Goal: Transaction & Acquisition: Purchase product/service

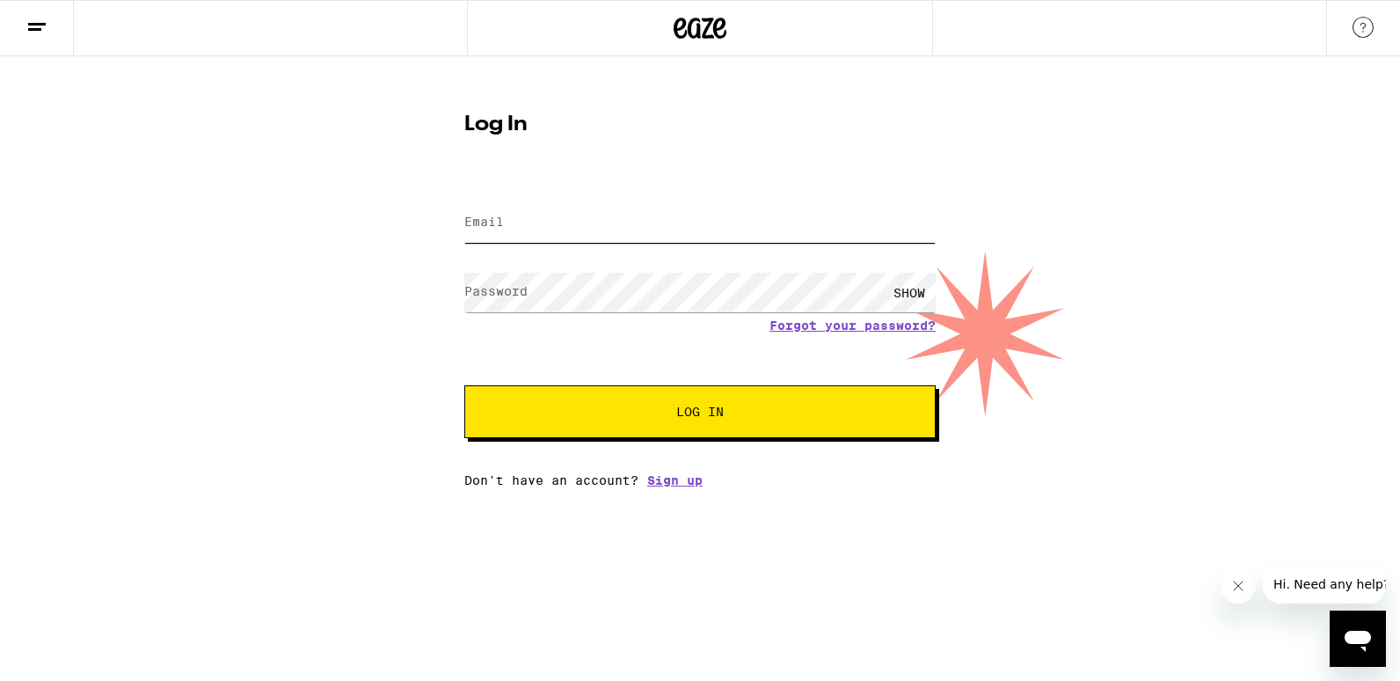
type input "[EMAIL_ADDRESS][DOMAIN_NAME]"
click at [603, 411] on span "Log In" at bounding box center [700, 411] width 329 height 12
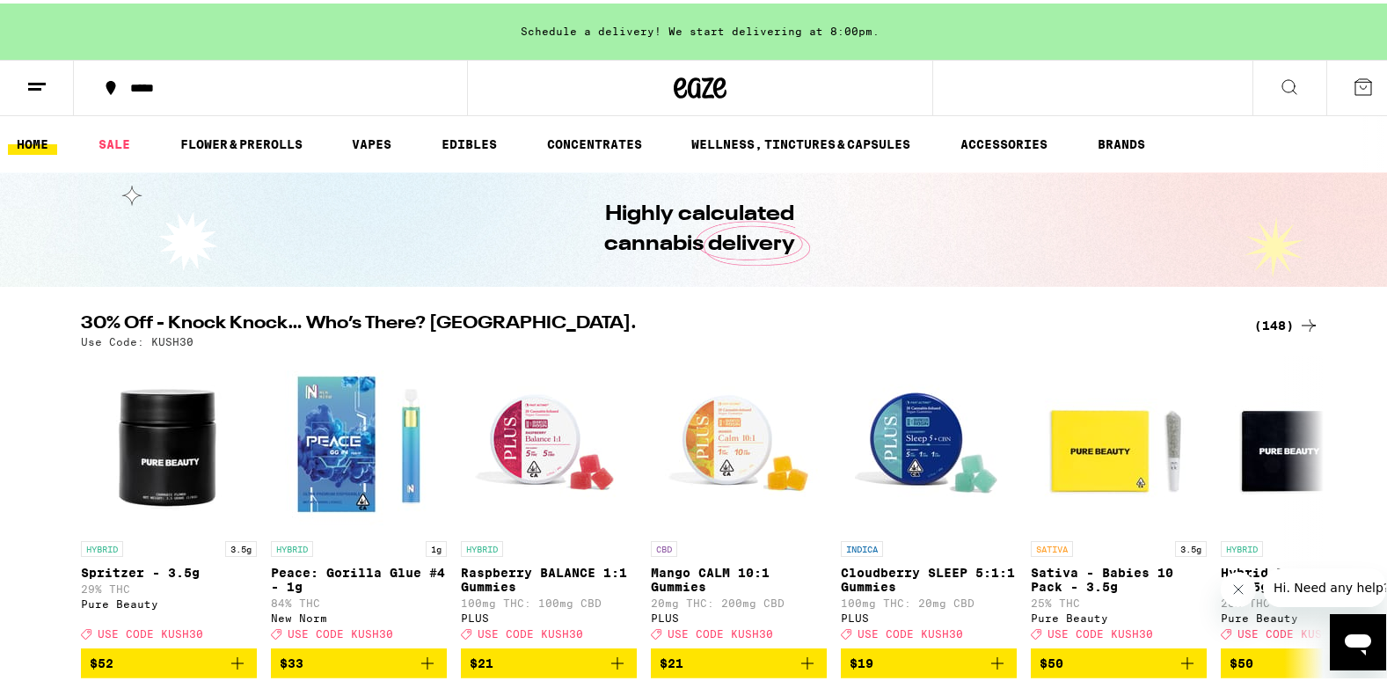
click at [1282, 317] on div "(148)" at bounding box center [1286, 321] width 65 height 21
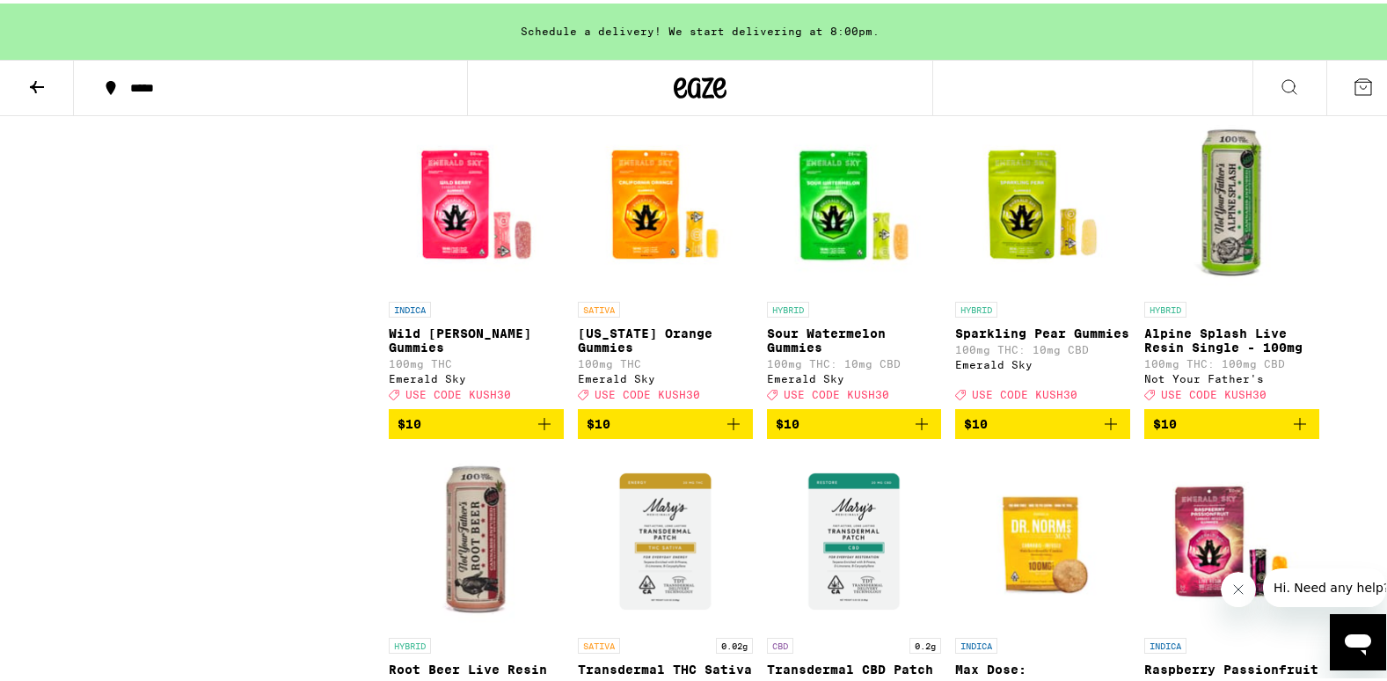
scroll to position [2903, 0]
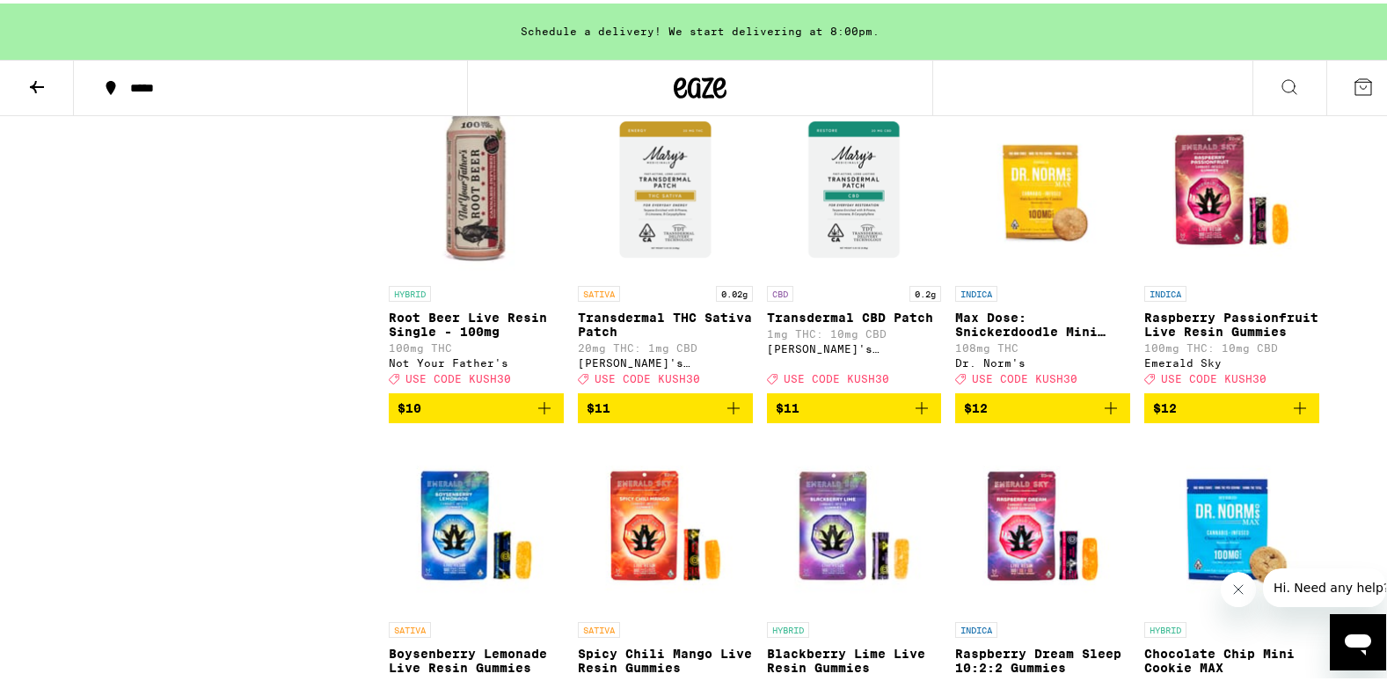
click at [539, 415] on icon "Add to bag" at bounding box center [544, 404] width 21 height 21
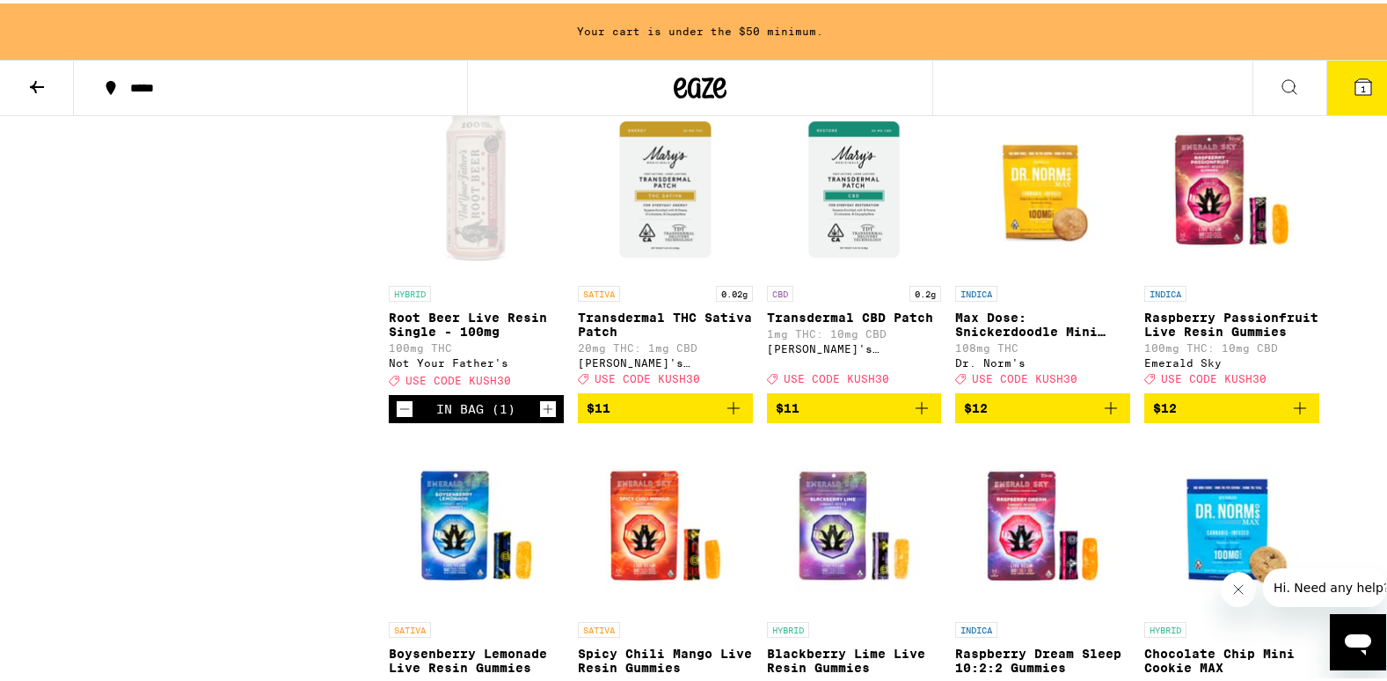
click at [543, 416] on icon "Increment" at bounding box center [548, 405] width 16 height 21
click at [544, 411] on icon "Increment" at bounding box center [549, 406] width 10 height 10
click at [543, 416] on icon "Increment" at bounding box center [548, 405] width 16 height 21
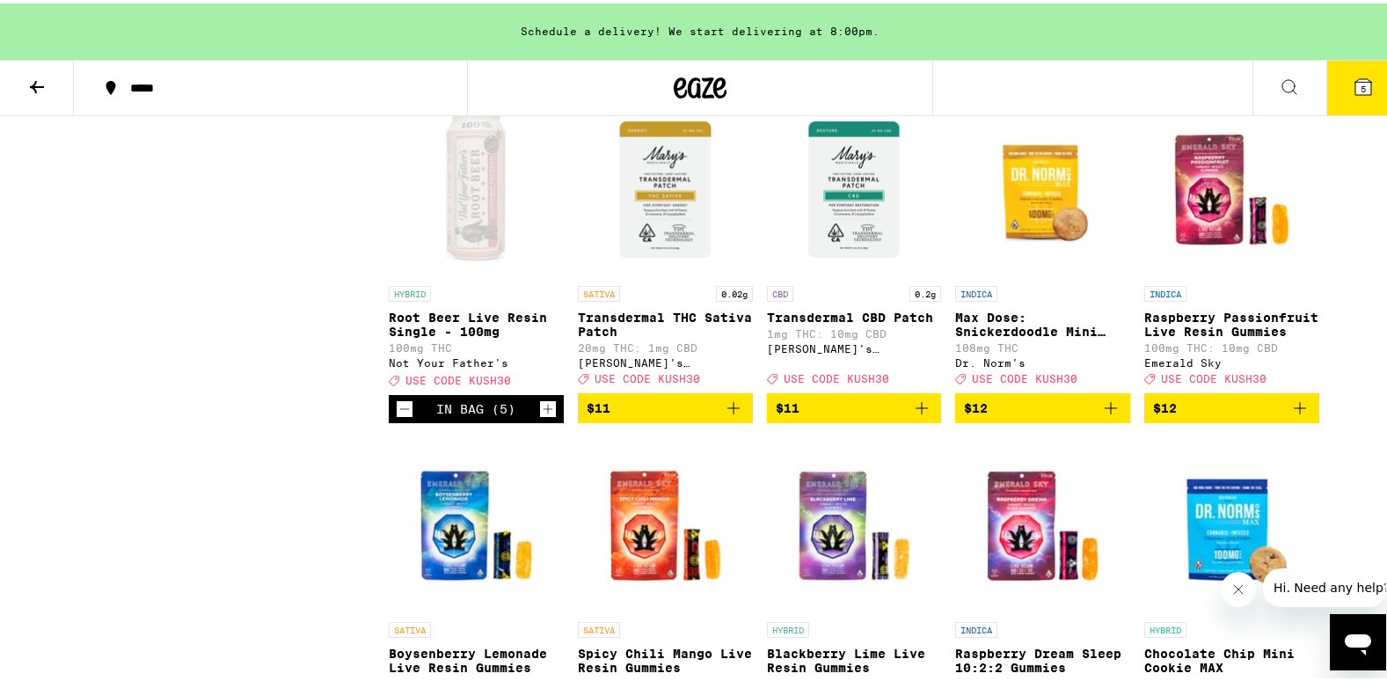
click at [542, 416] on icon "Increment" at bounding box center [548, 405] width 16 height 21
click at [544, 411] on icon "Increment" at bounding box center [549, 406] width 10 height 10
click at [540, 416] on icon "Increment" at bounding box center [548, 405] width 16 height 21
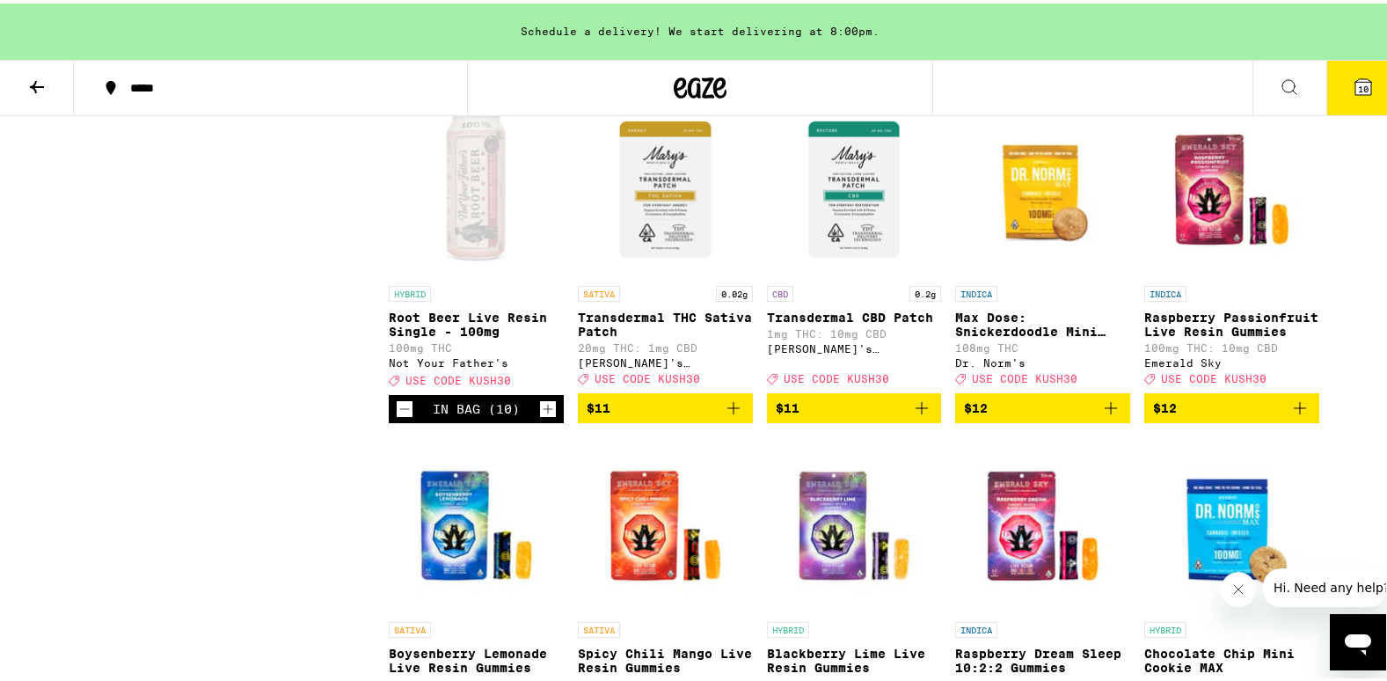
click at [540, 416] on icon "Increment" at bounding box center [548, 405] width 16 height 21
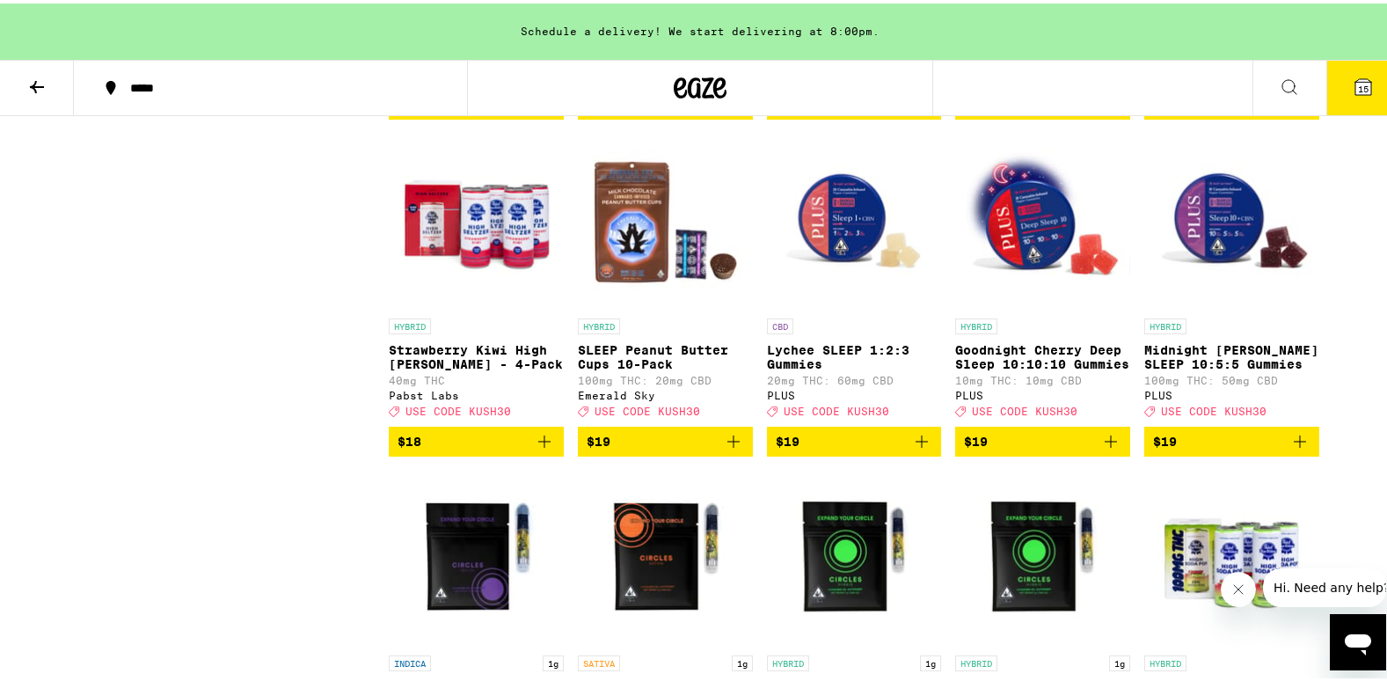
scroll to position [4574, 0]
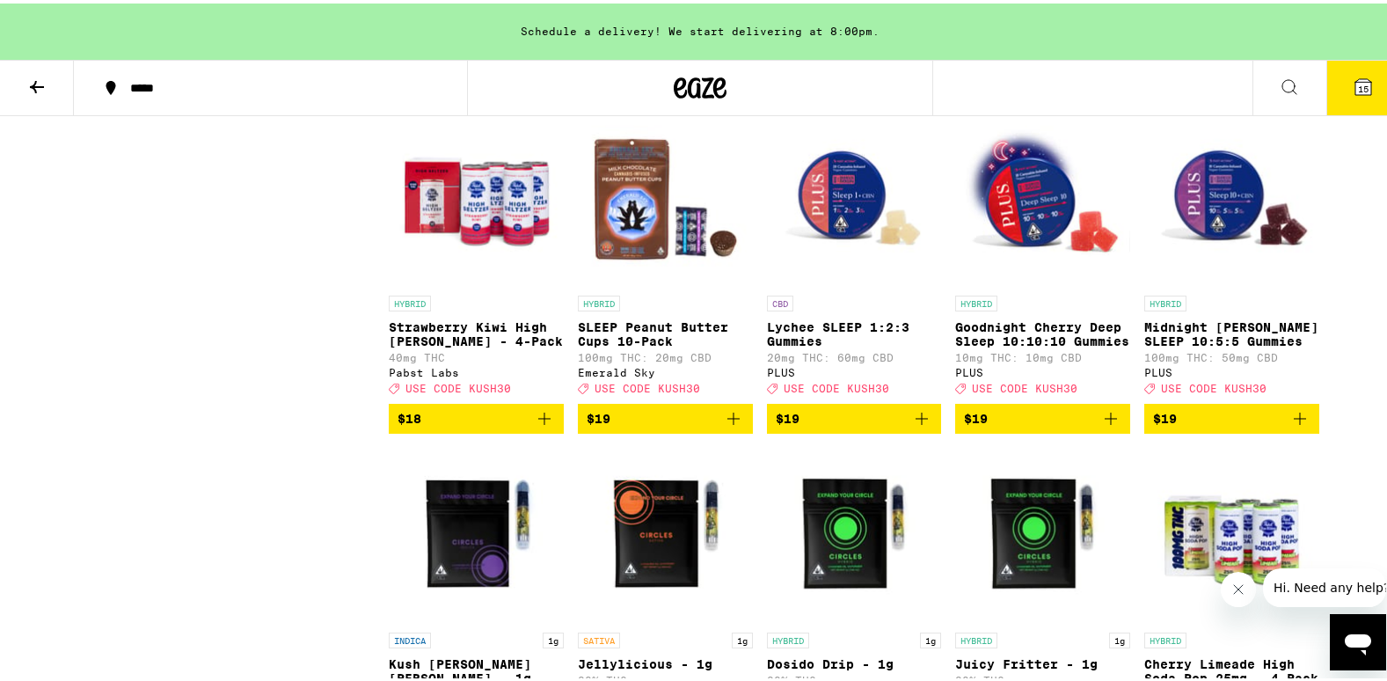
click at [727, 89] on icon "Add to bag" at bounding box center [733, 78] width 21 height 21
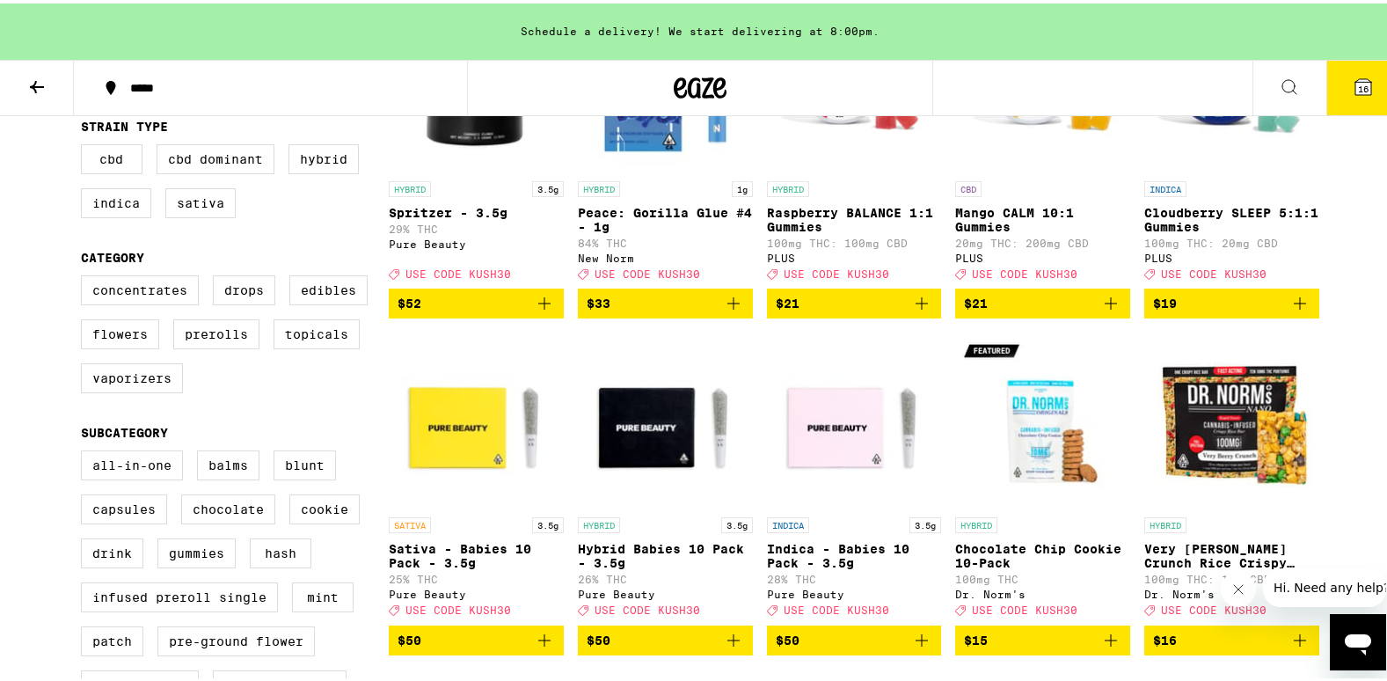
scroll to position [0, 0]
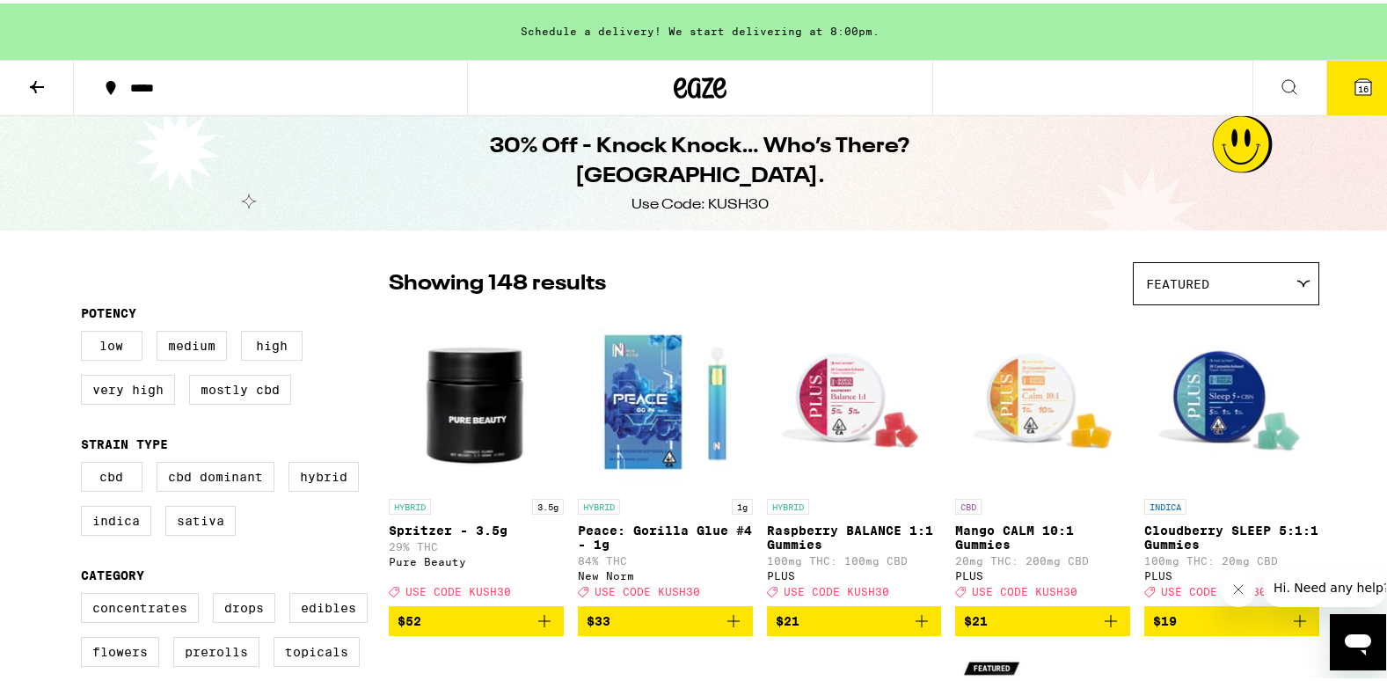
click at [674, 78] on icon at bounding box center [680, 84] width 13 height 21
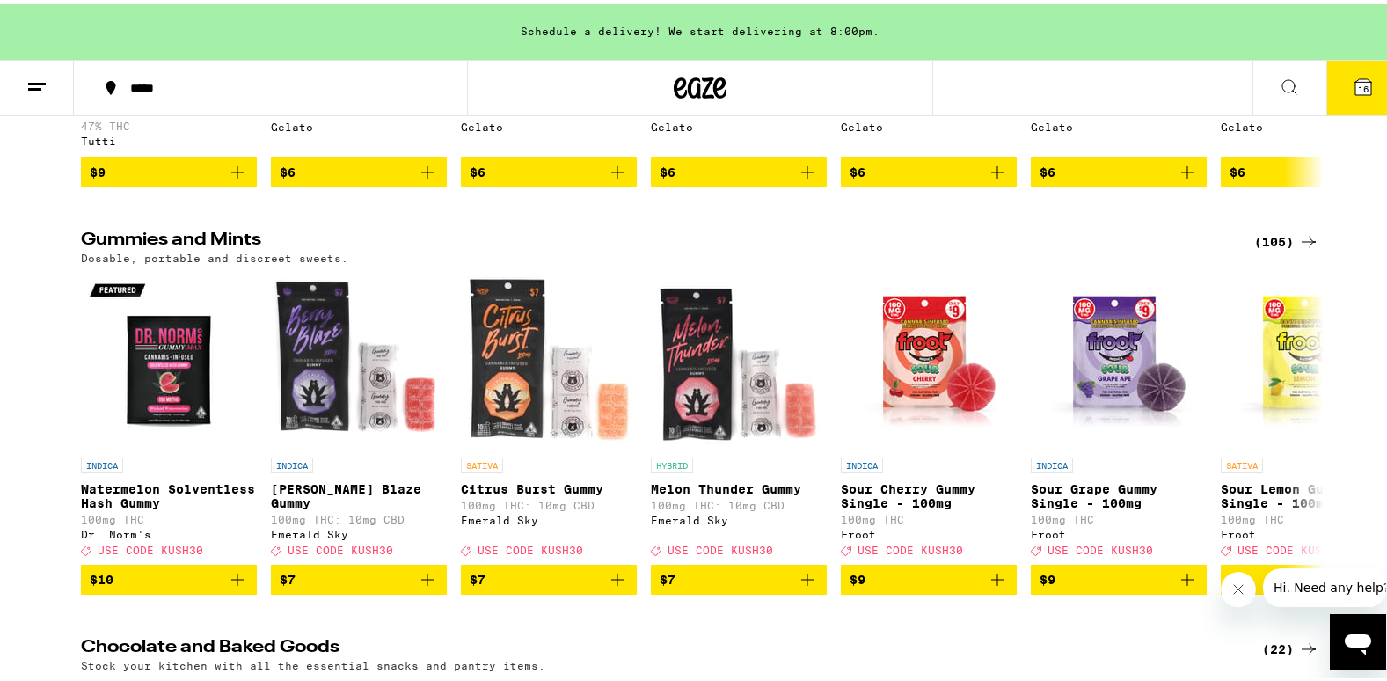
scroll to position [4838, 0]
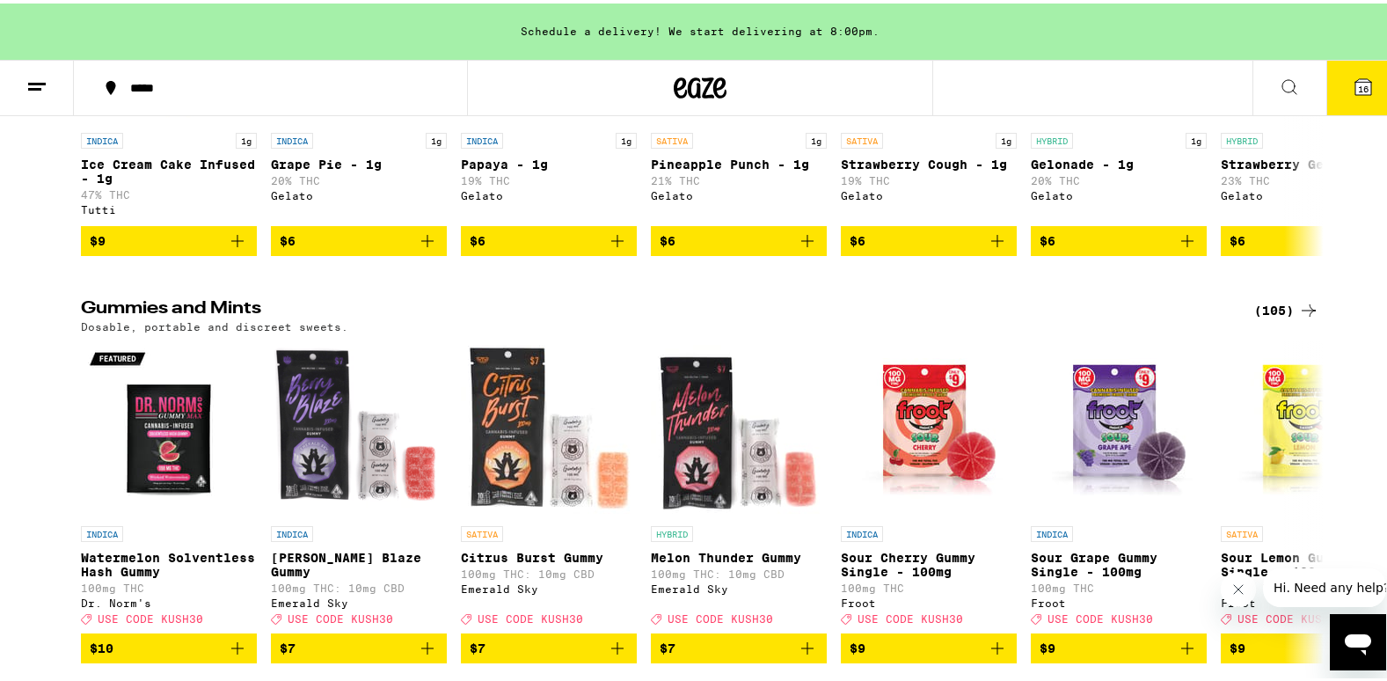
click at [1265, 318] on div "(105)" at bounding box center [1286, 306] width 65 height 21
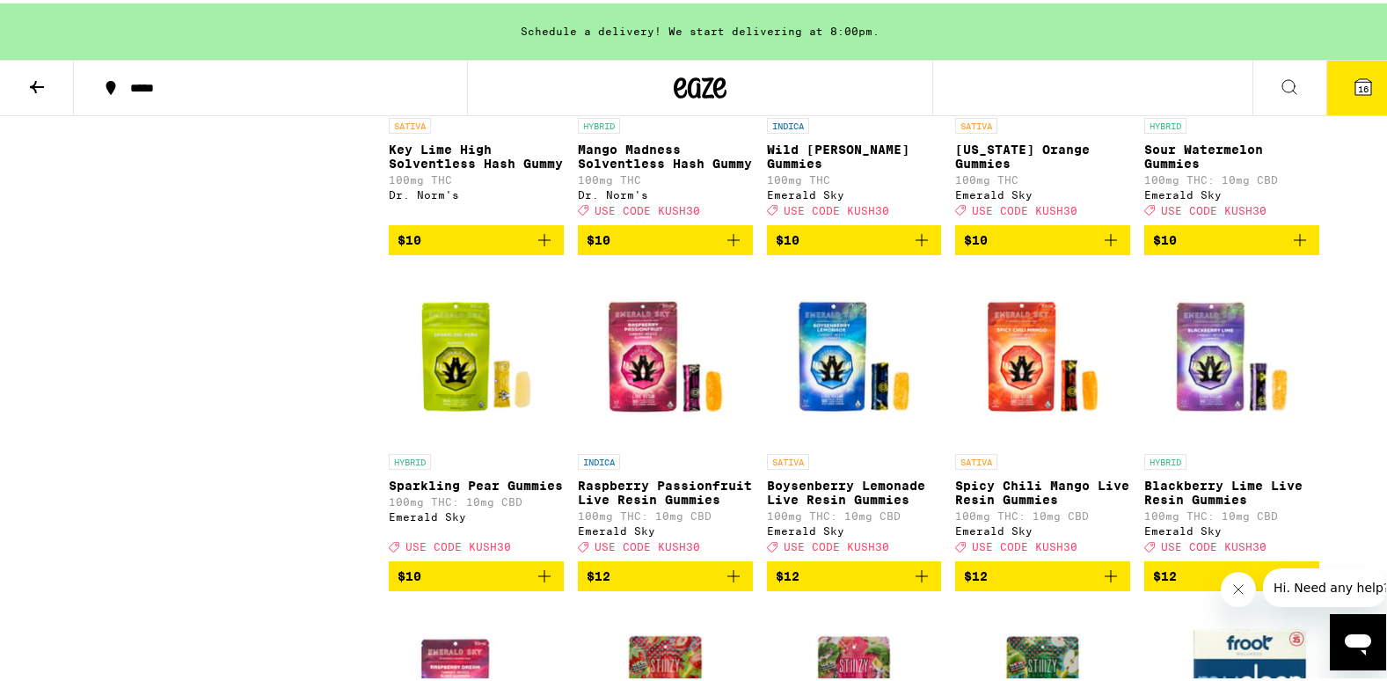
scroll to position [1056, 0]
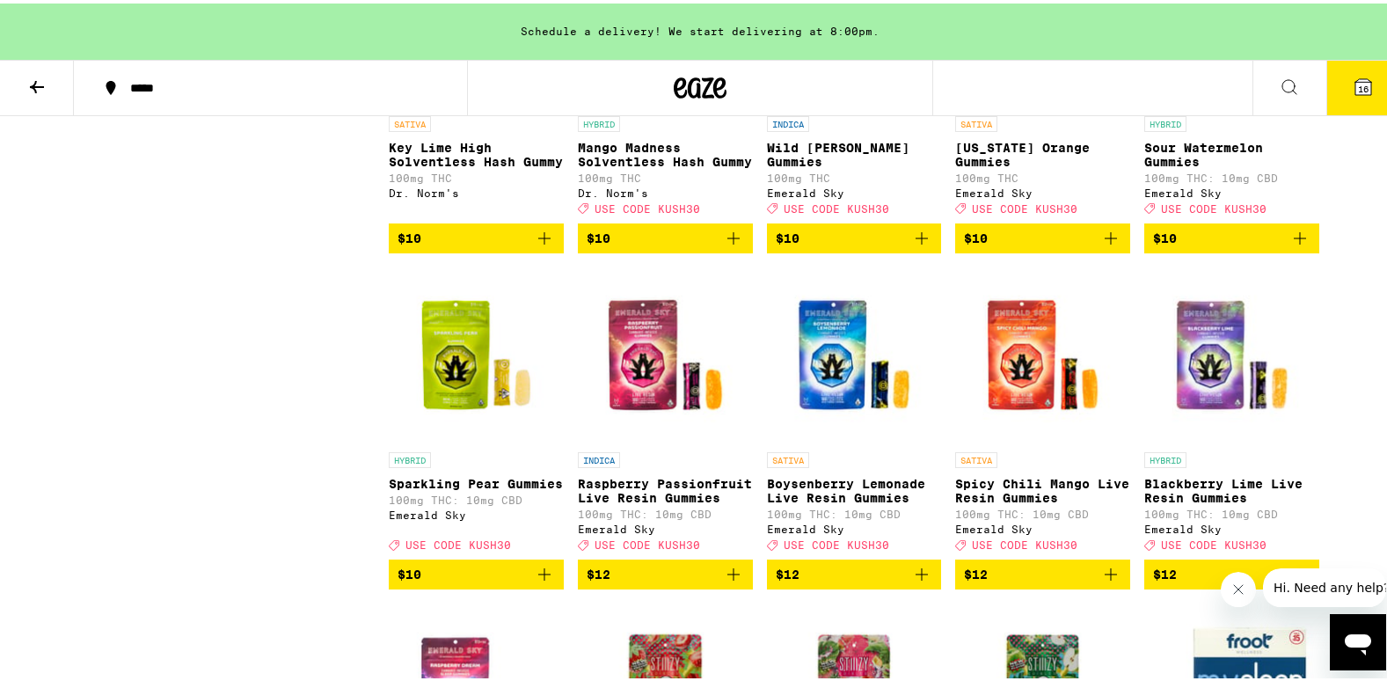
click at [534, 581] on icon "Add to bag" at bounding box center [544, 570] width 21 height 21
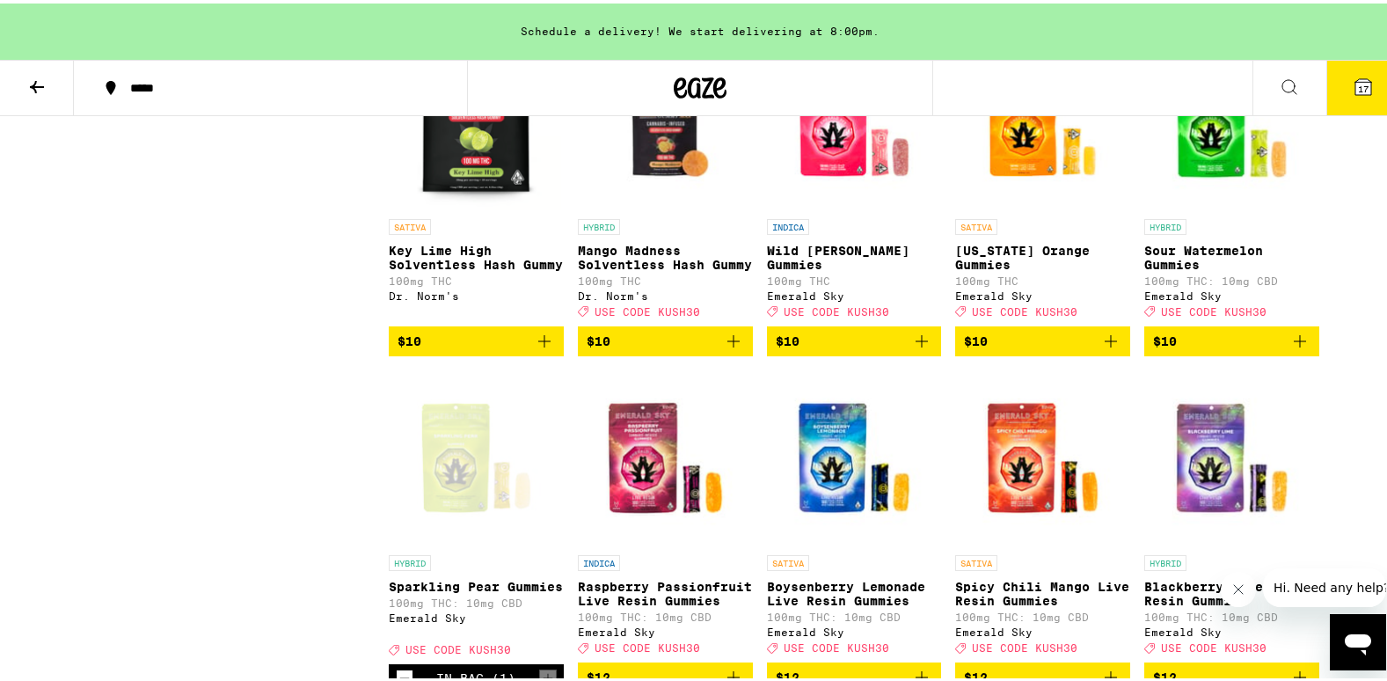
scroll to position [792, 0]
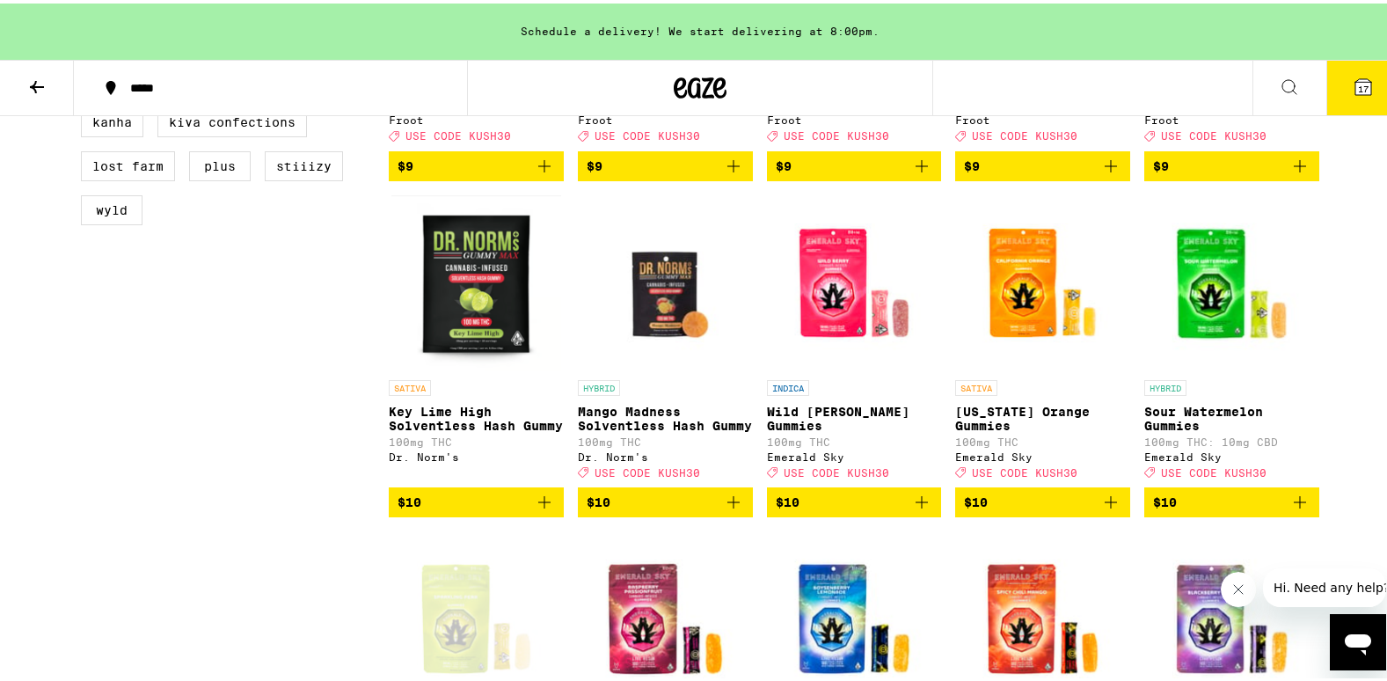
click at [911, 509] on icon "Add to bag" at bounding box center [921, 498] width 21 height 21
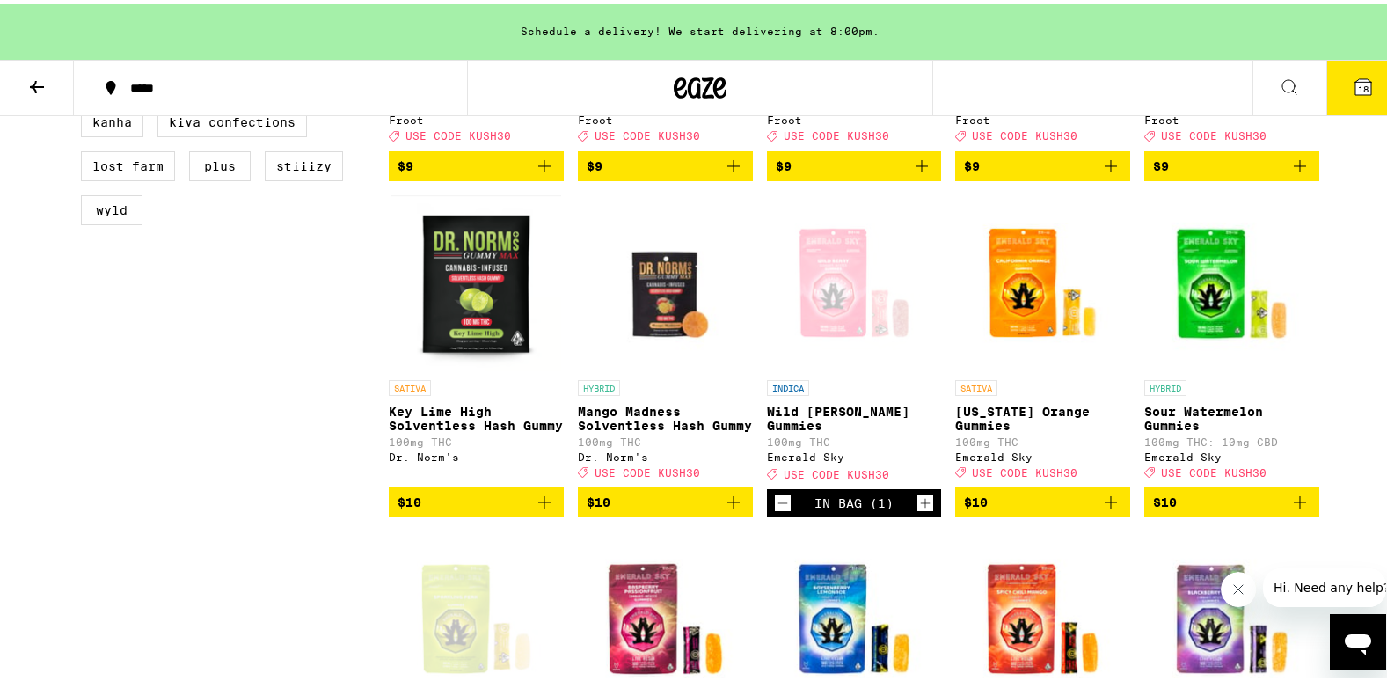
click at [921, 510] on icon "Increment" at bounding box center [925, 499] width 16 height 21
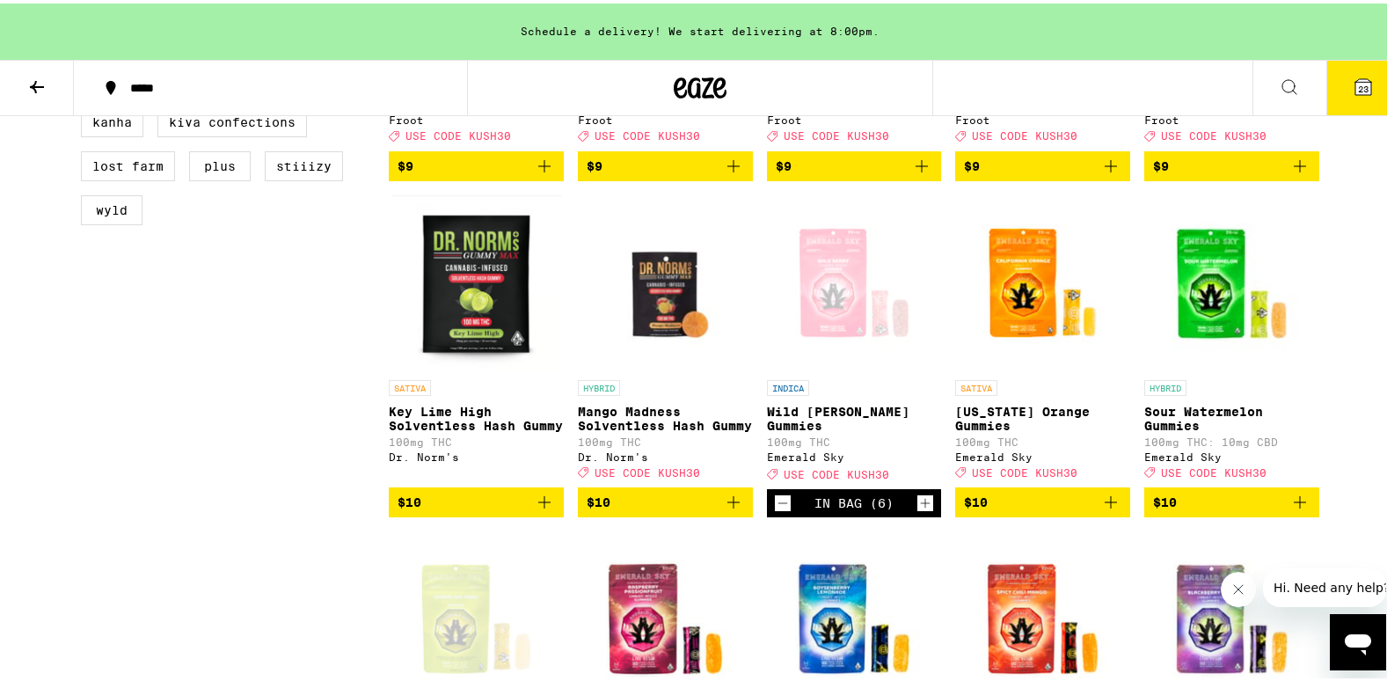
click at [921, 510] on icon "Increment" at bounding box center [925, 499] width 16 height 21
click at [917, 510] on icon "Increment" at bounding box center [925, 499] width 16 height 21
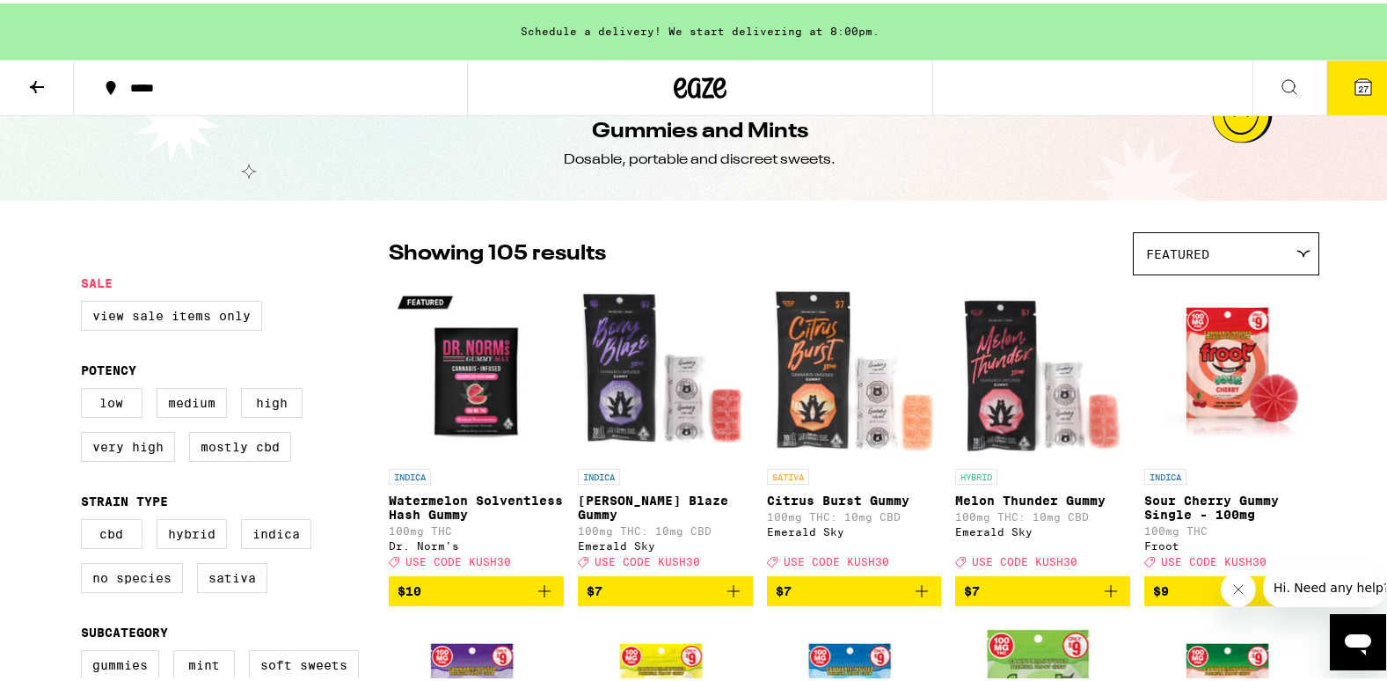
scroll to position [0, 0]
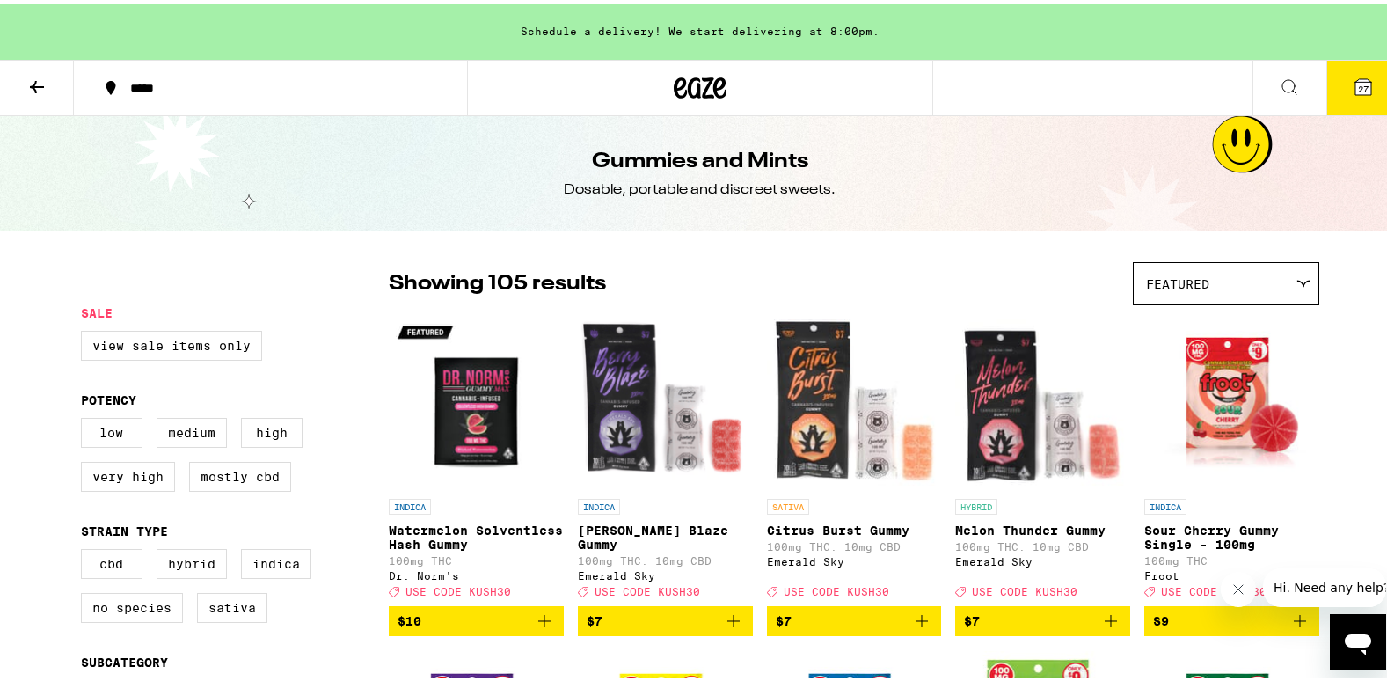
click at [34, 84] on icon at bounding box center [37, 83] width 14 height 12
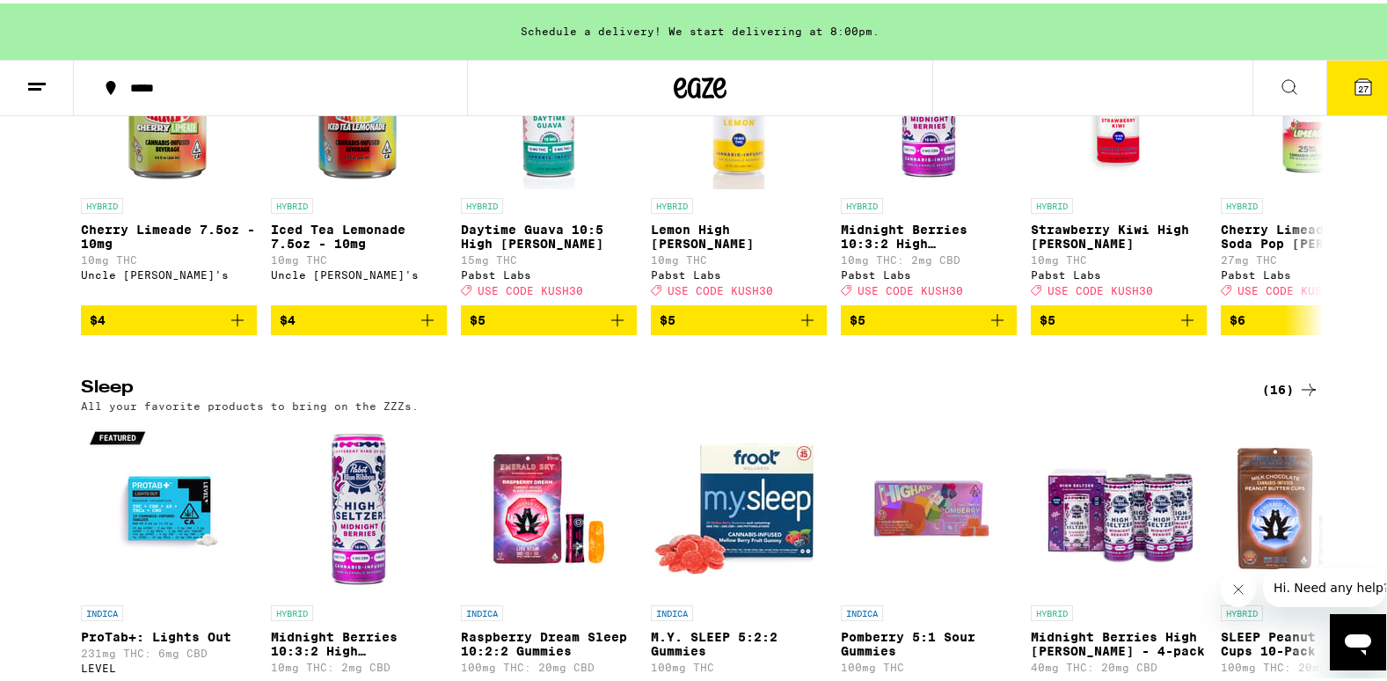
scroll to position [5981, 0]
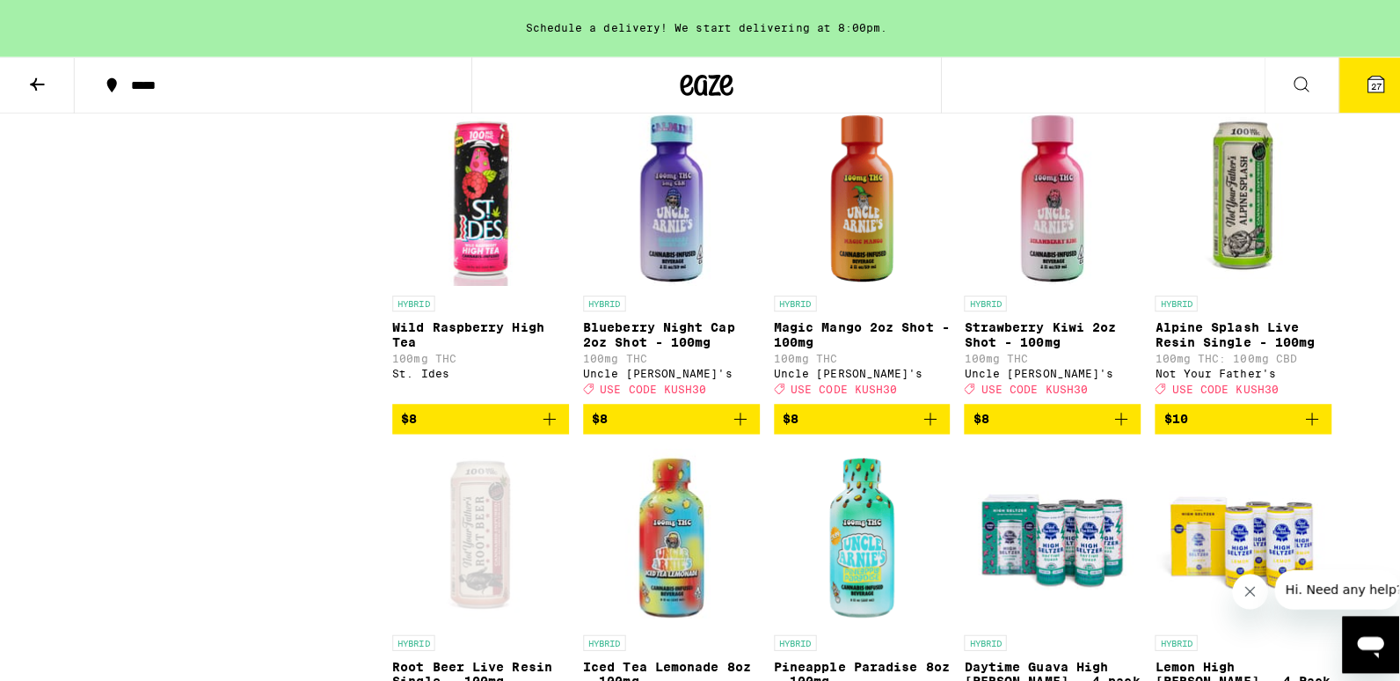
scroll to position [1495, 0]
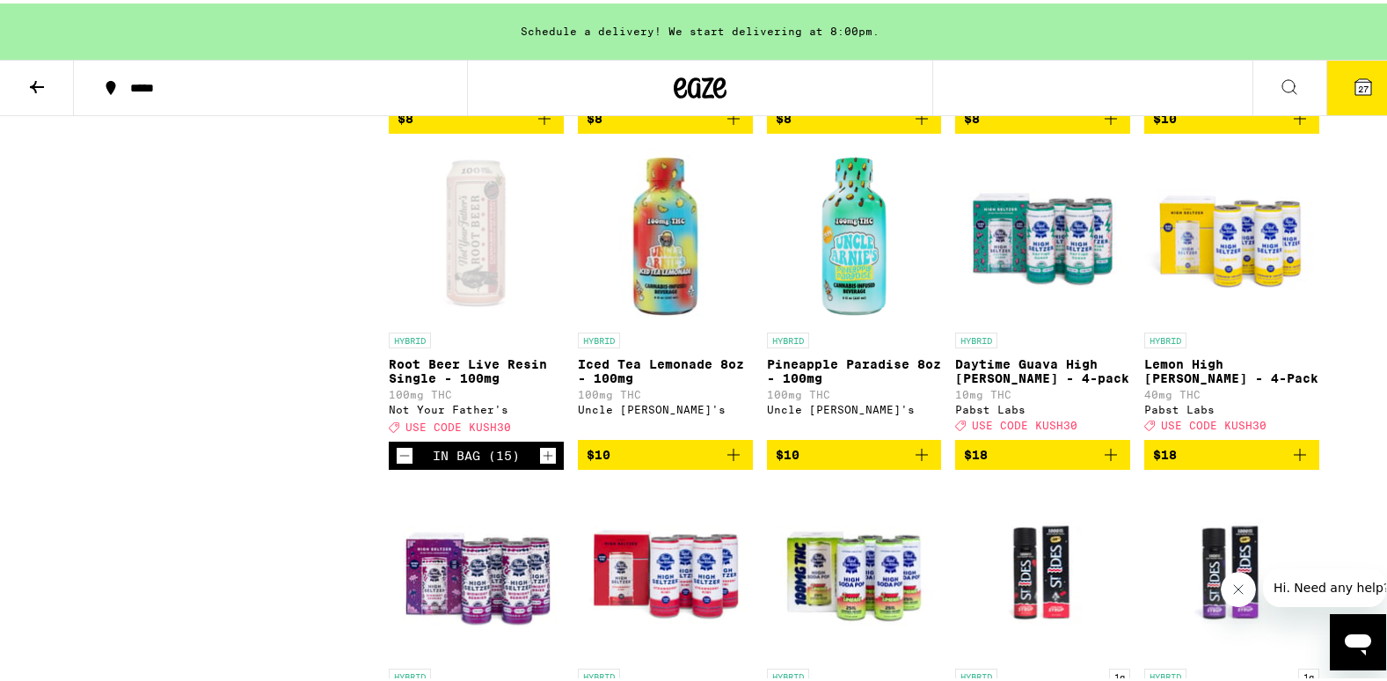
click at [911, 462] on icon "Add to bag" at bounding box center [921, 451] width 21 height 21
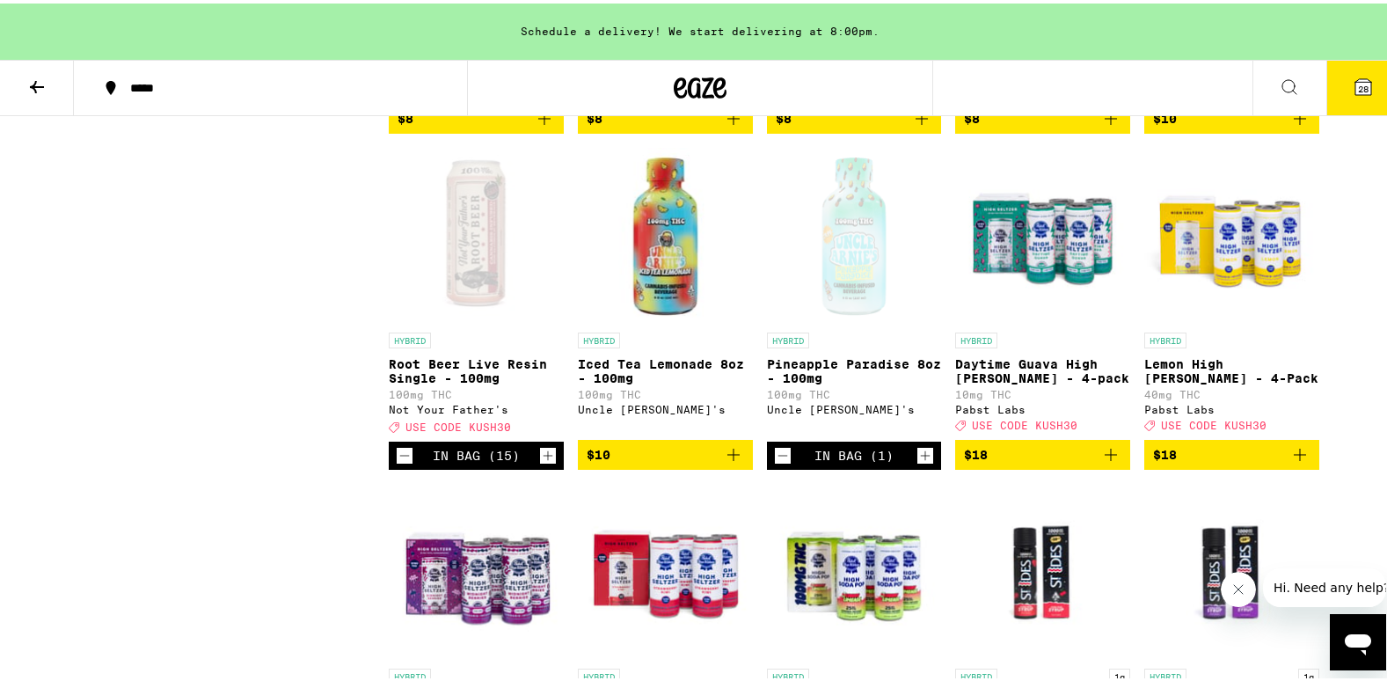
click at [921, 457] on icon "Increment" at bounding box center [926, 453] width 10 height 10
click at [919, 463] on icon "Increment" at bounding box center [925, 452] width 16 height 21
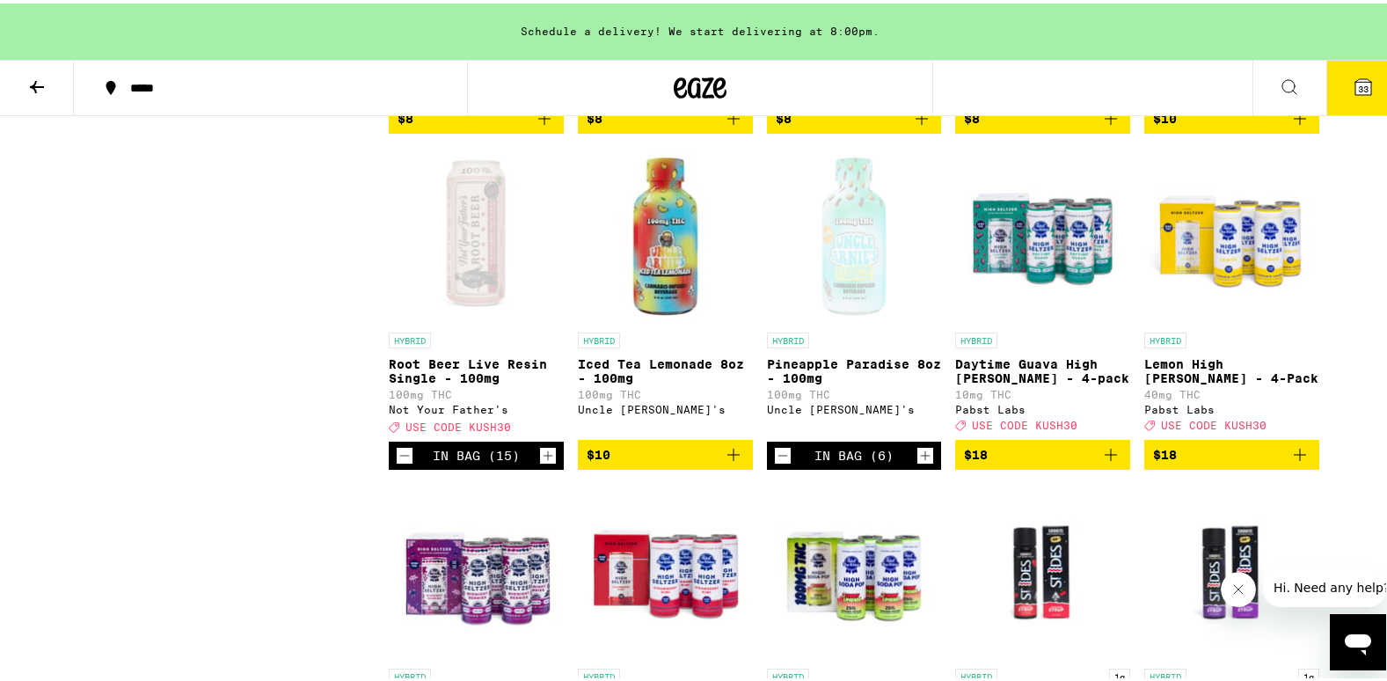
click at [919, 463] on icon "Increment" at bounding box center [925, 452] width 16 height 21
click at [1356, 90] on icon at bounding box center [1363, 84] width 16 height 16
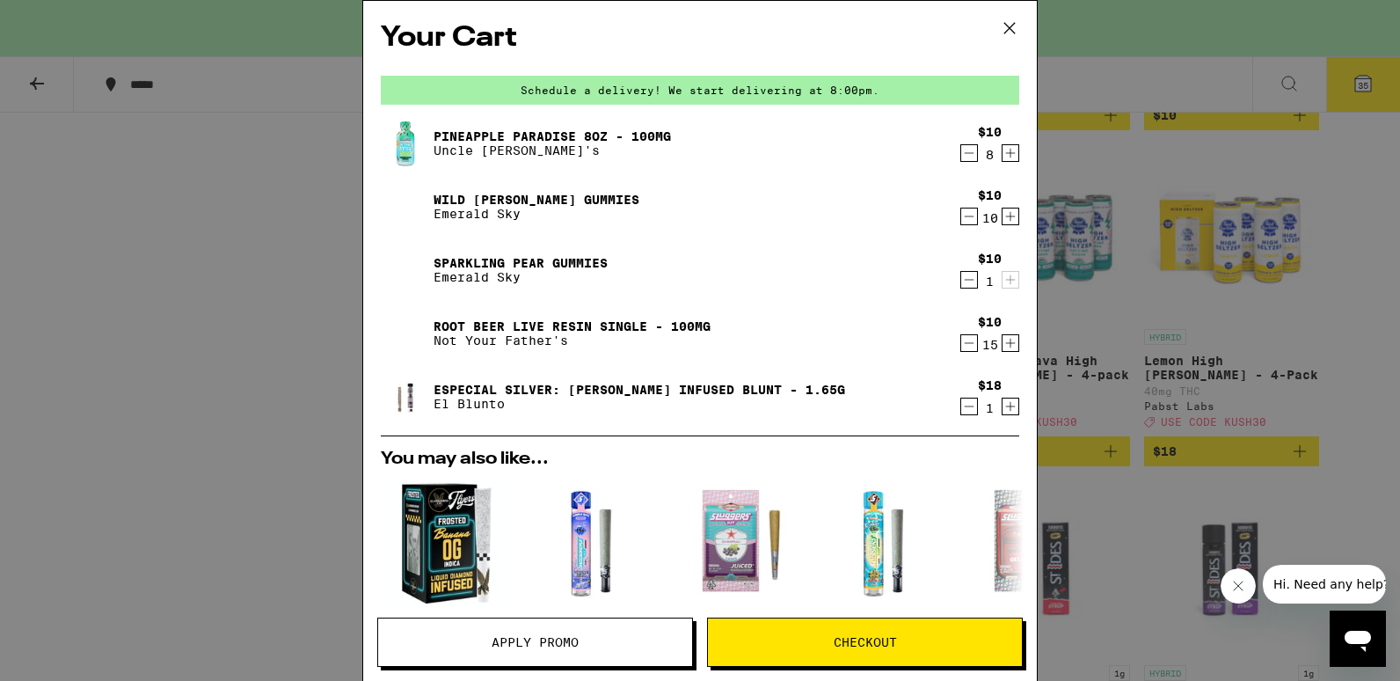
click at [961, 223] on icon "Decrement" at bounding box center [969, 216] width 16 height 21
click at [961, 346] on icon "Decrement" at bounding box center [969, 342] width 16 height 21
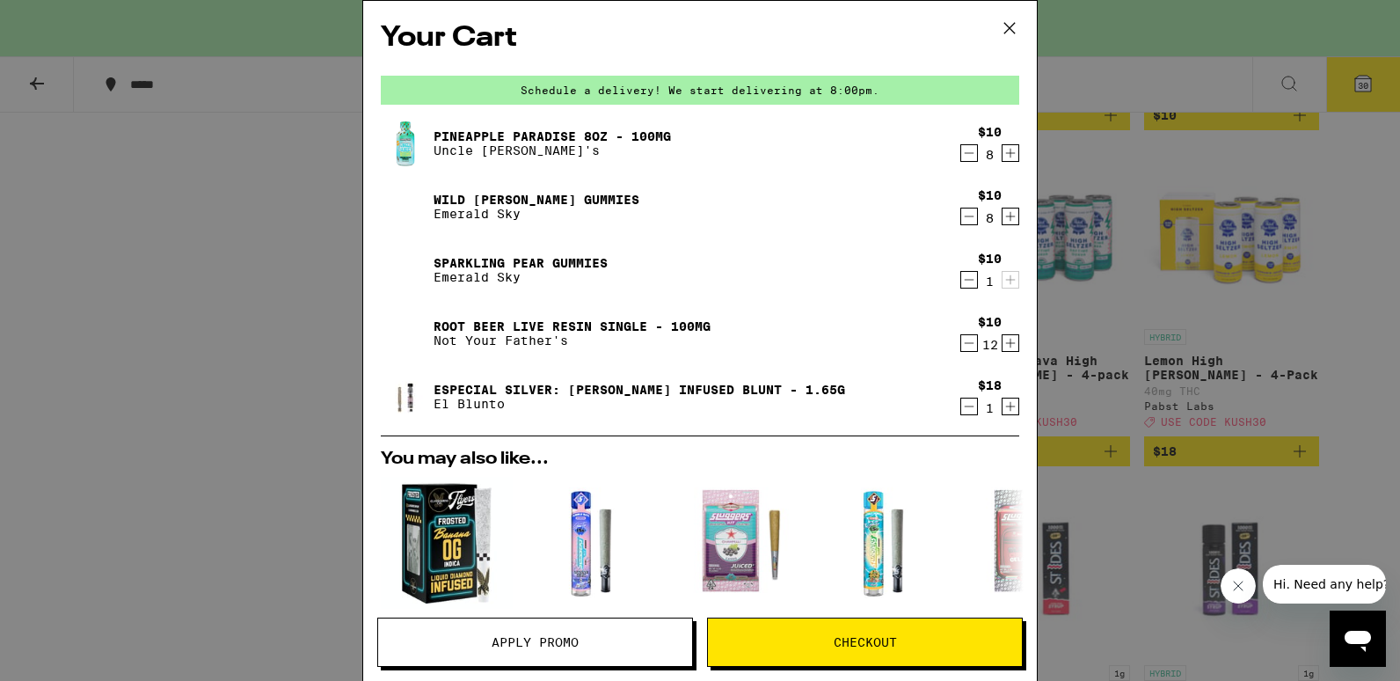
click at [961, 346] on icon "Decrement" at bounding box center [969, 342] width 16 height 21
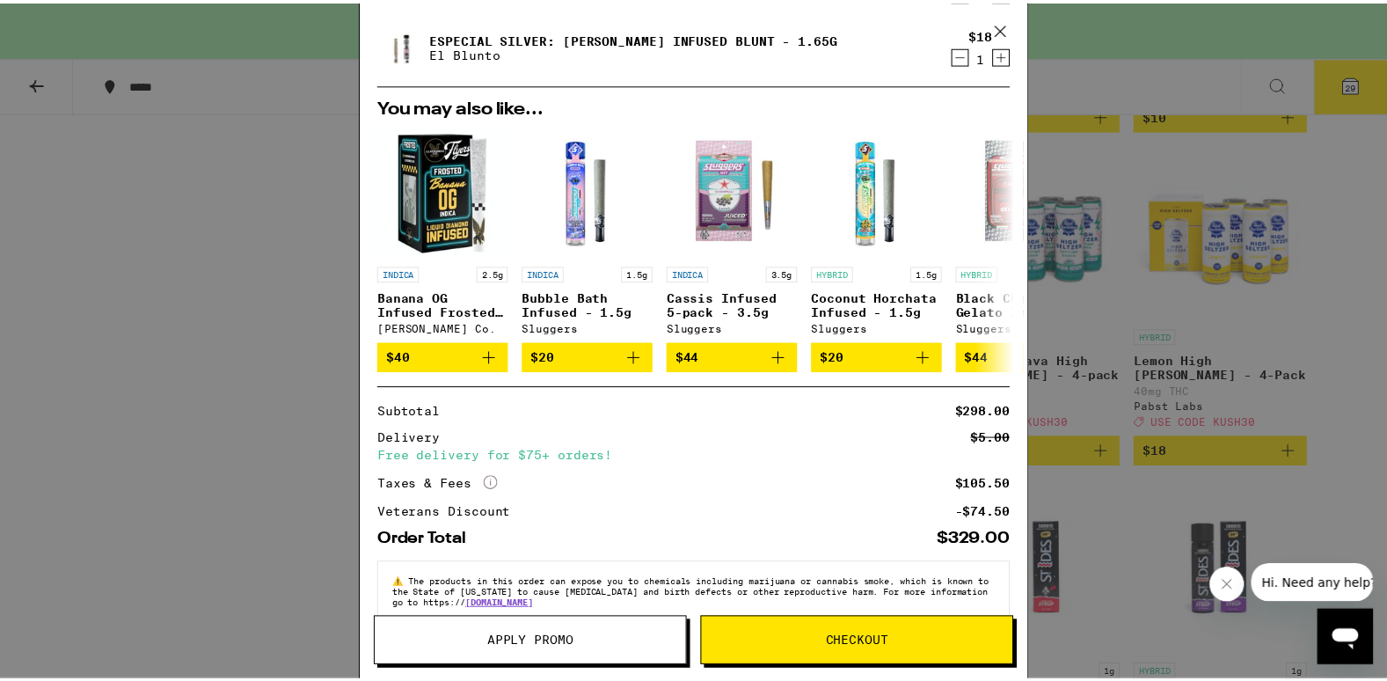
scroll to position [390, 0]
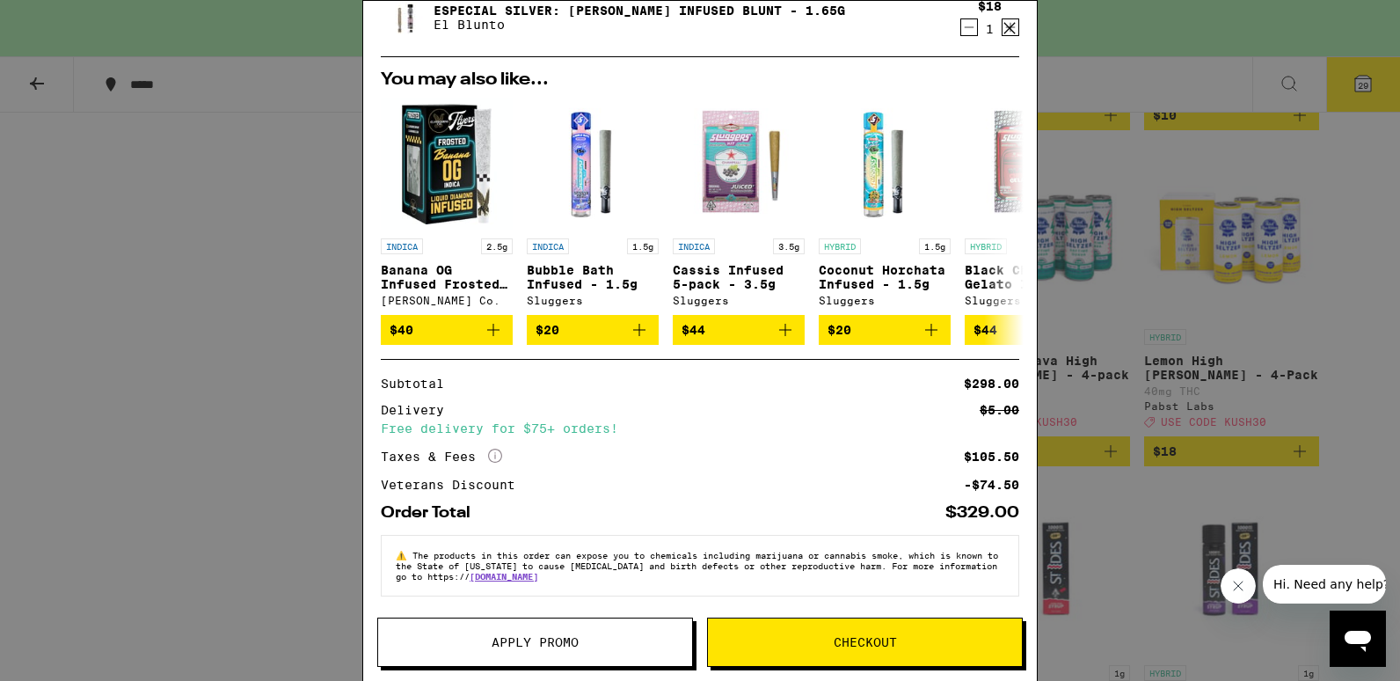
click at [575, 641] on span "Apply Promo" at bounding box center [535, 642] width 87 height 12
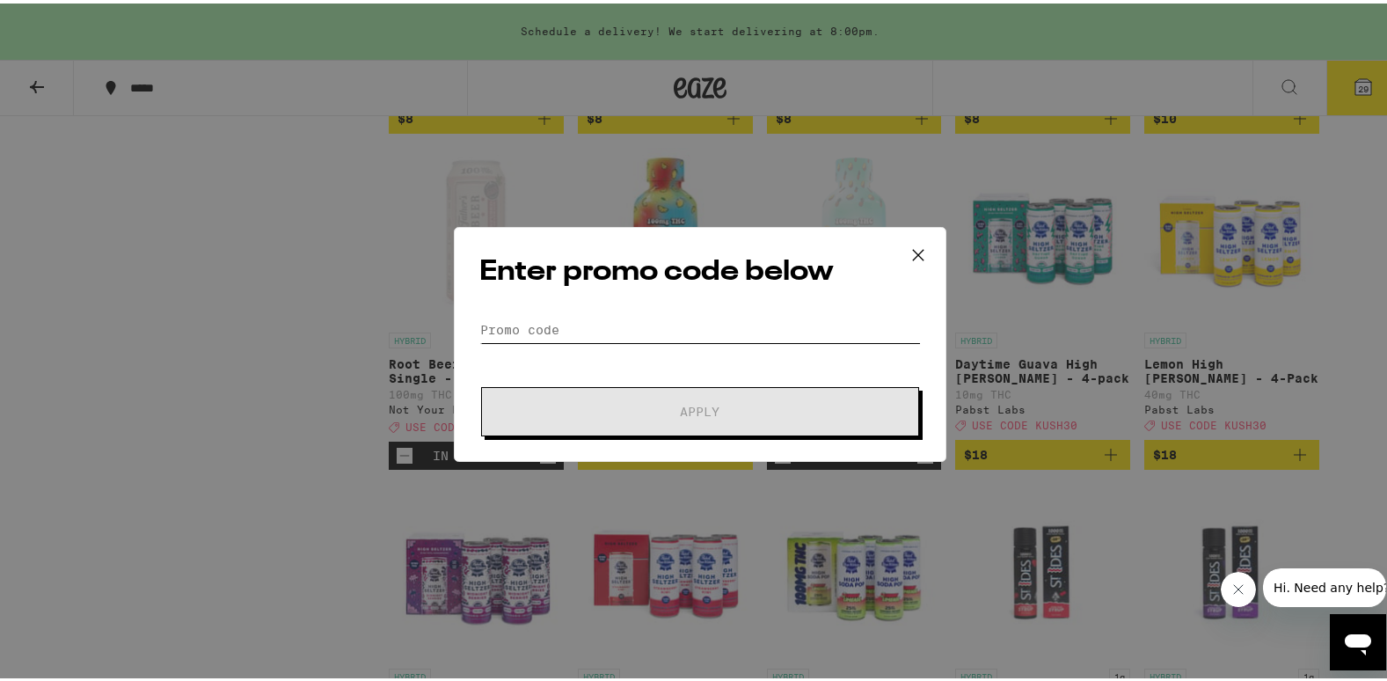
click at [522, 328] on input "Promo Code" at bounding box center [700, 326] width 442 height 26
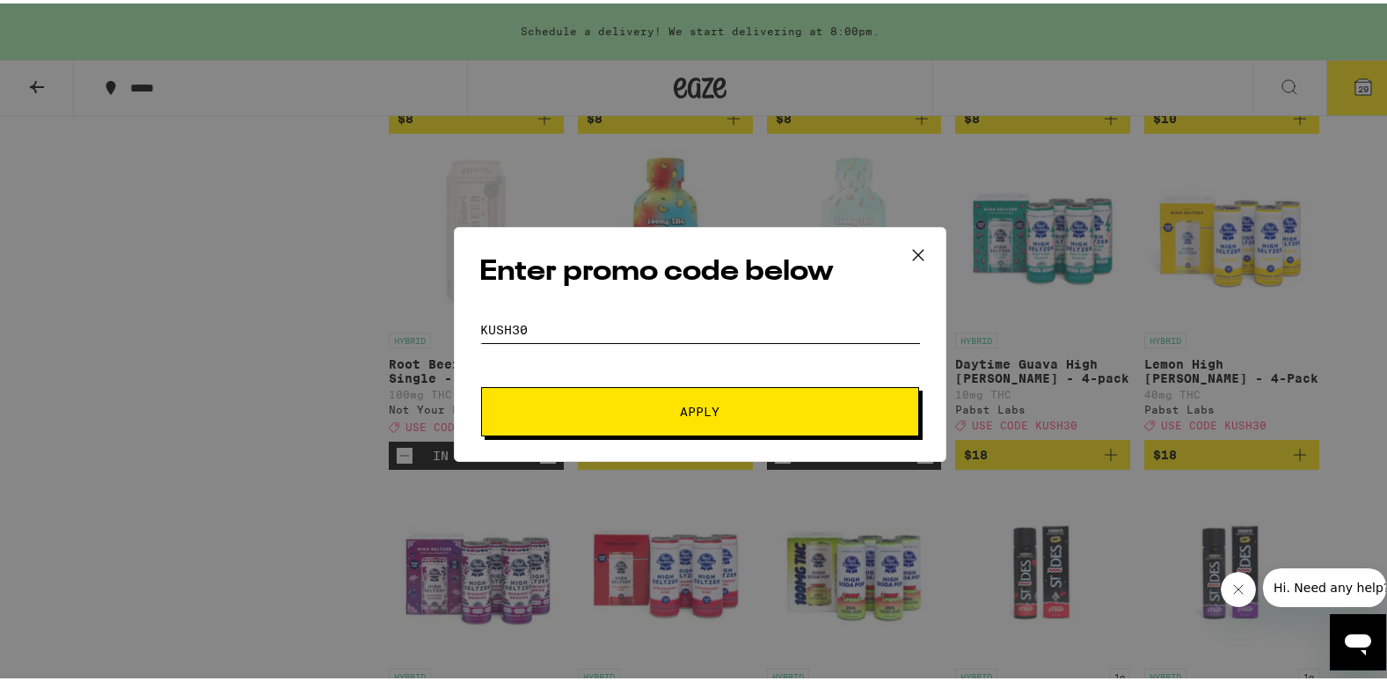
type input "KUSH30"
drag, startPoint x: 654, startPoint y: 419, endPoint x: 650, endPoint y: 427, distance: 9.1
click at [656, 419] on button "Apply" at bounding box center [700, 408] width 438 height 49
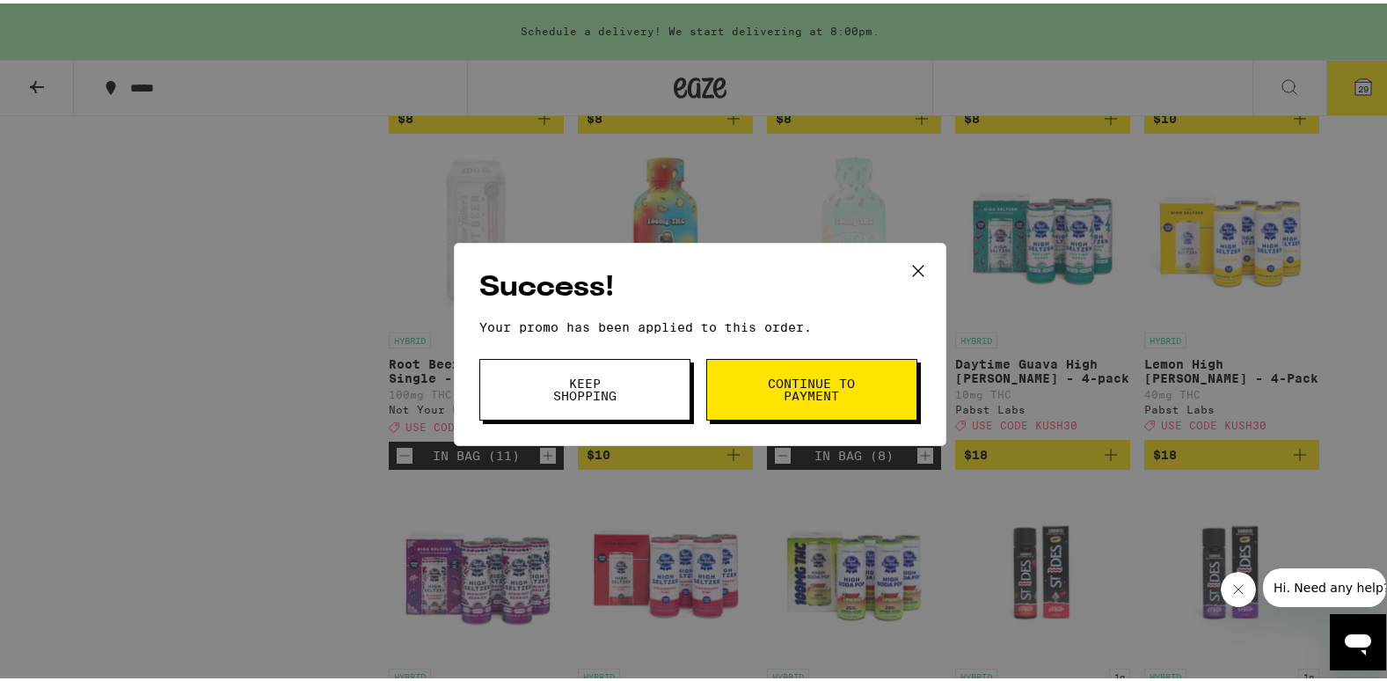
click at [779, 398] on span "Continue to payment" at bounding box center [812, 386] width 90 height 25
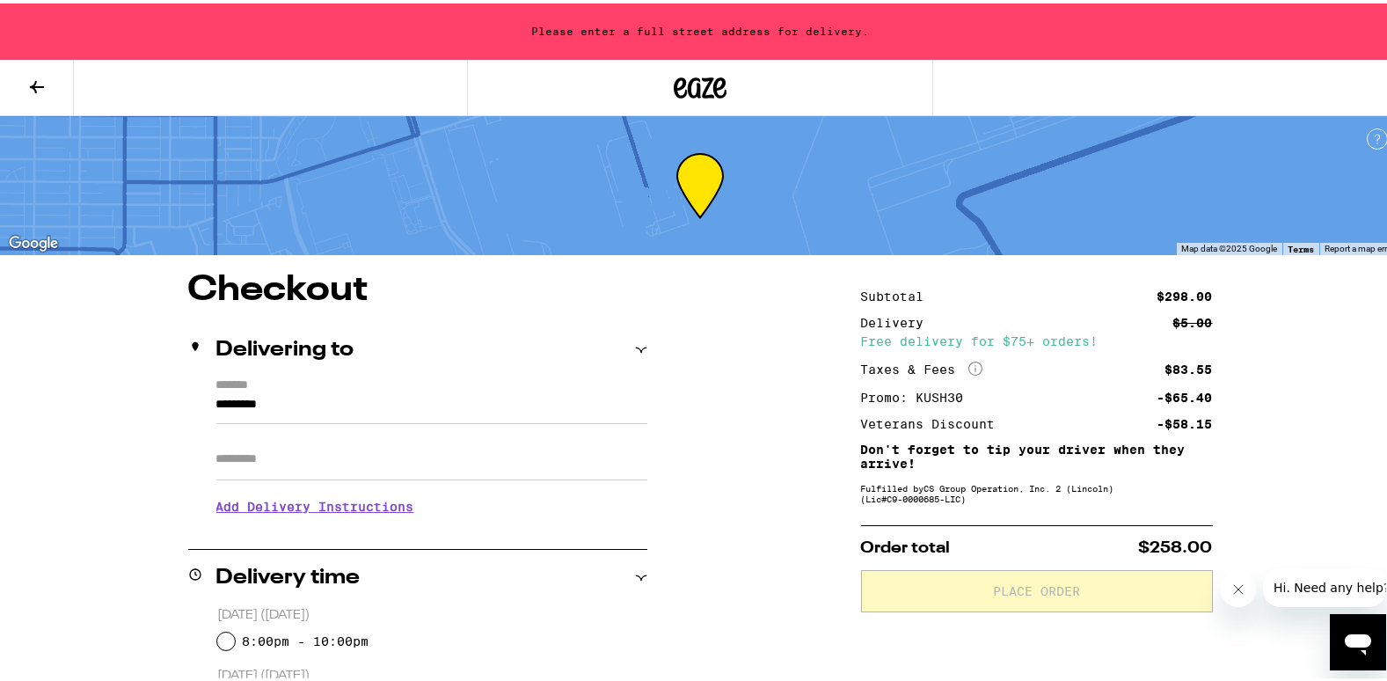
click at [391, 418] on input "*********" at bounding box center [431, 406] width 431 height 30
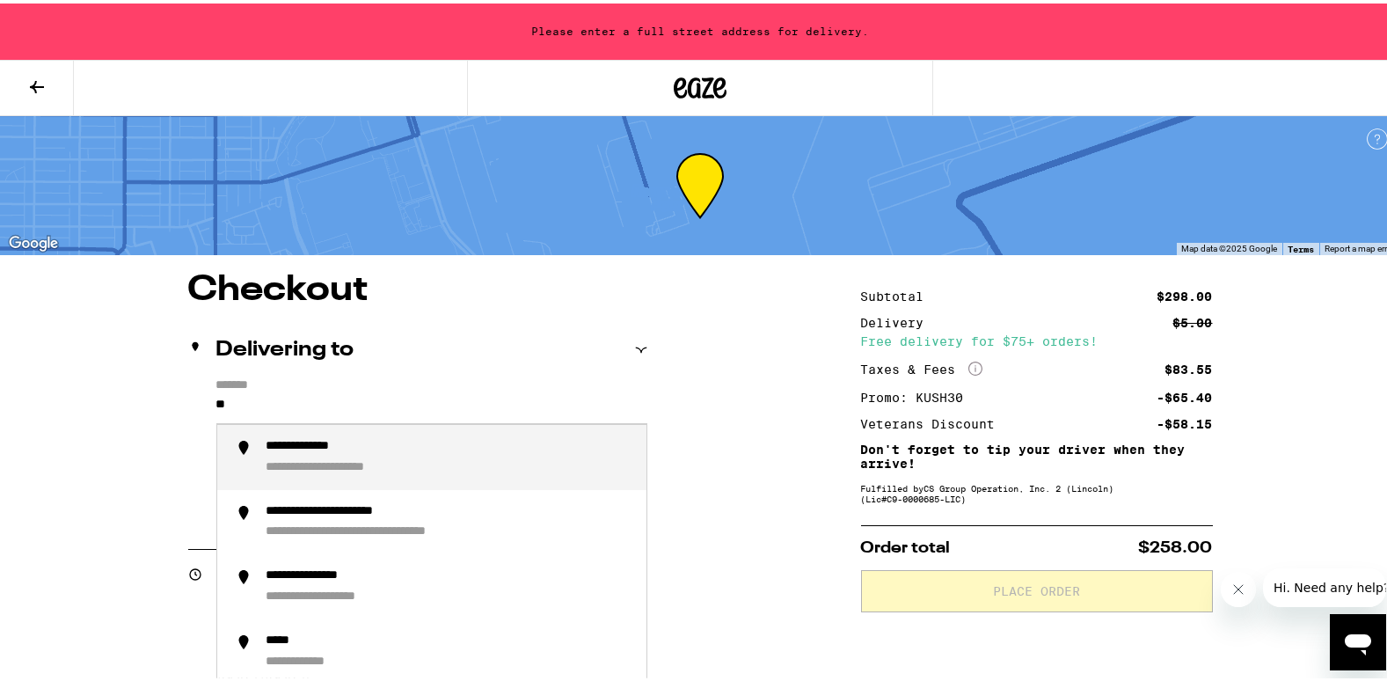
type input "*"
click at [382, 442] on div "**********" at bounding box center [450, 453] width 366 height 37
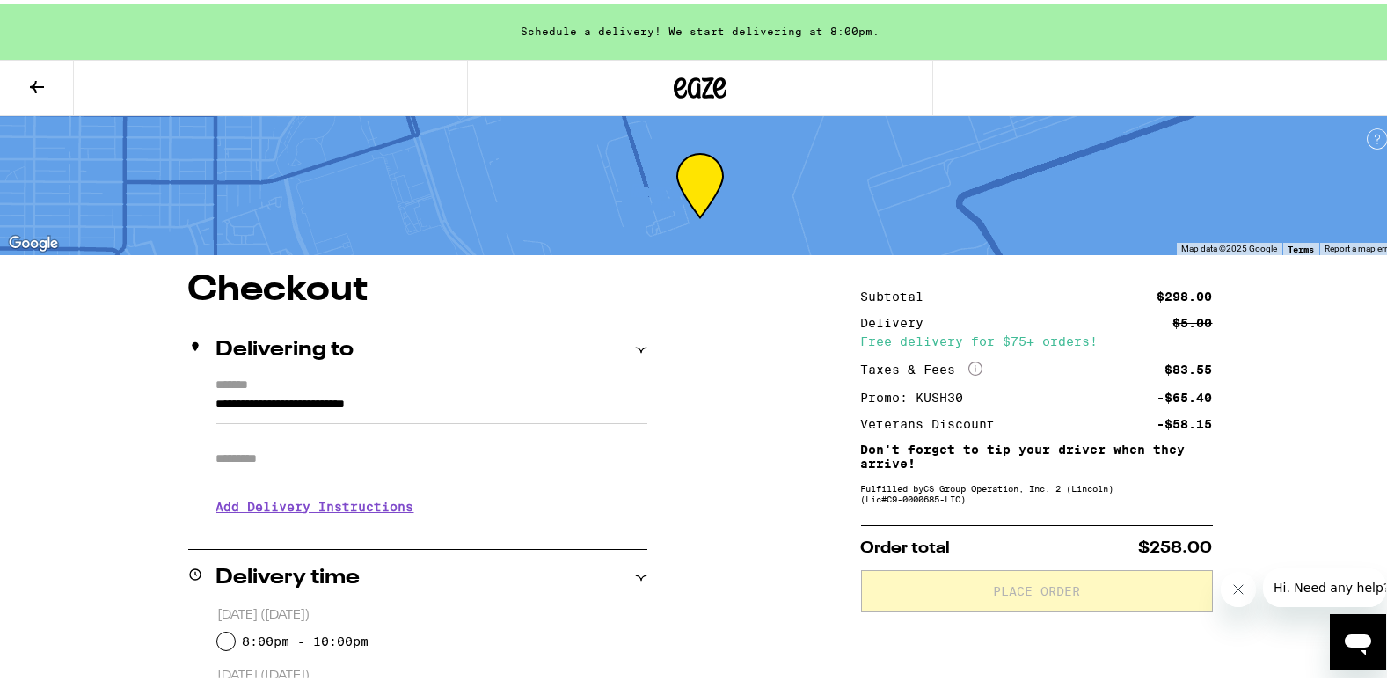
type input "**********"
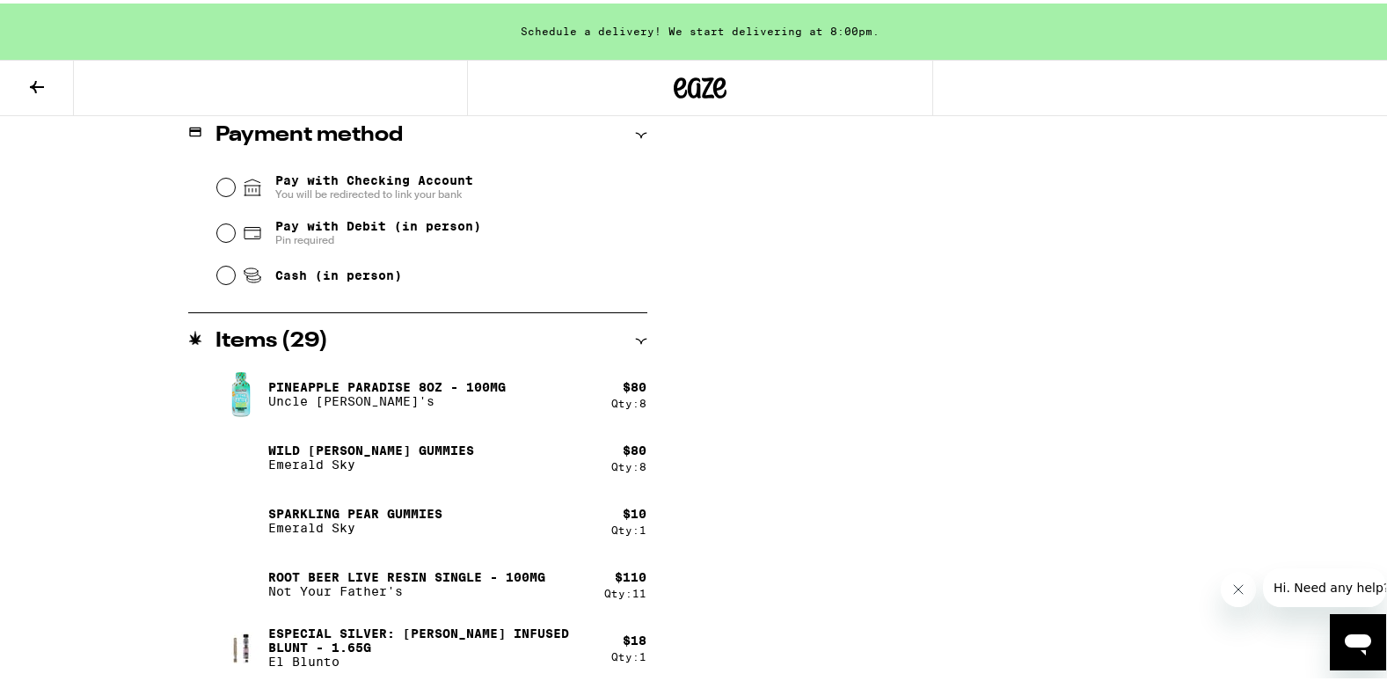
scroll to position [756, 0]
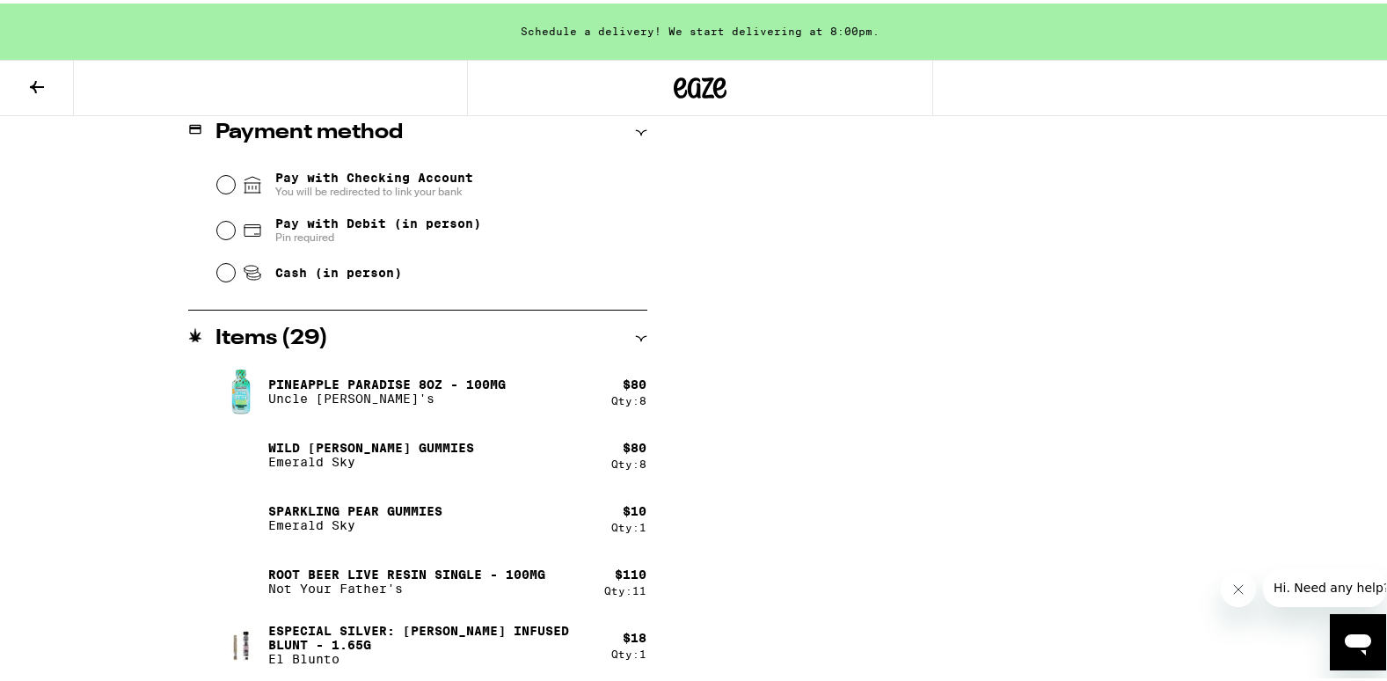
click at [208, 273] on div "Pay with Checking Account You will be redirected to link your bank Pay with Deb…" at bounding box center [417, 222] width 459 height 131
click at [228, 273] on div "Cash (in person)" at bounding box center [432, 269] width 430 height 39
click at [221, 278] on input "Cash (in person)" at bounding box center [226, 269] width 18 height 18
radio input "true"
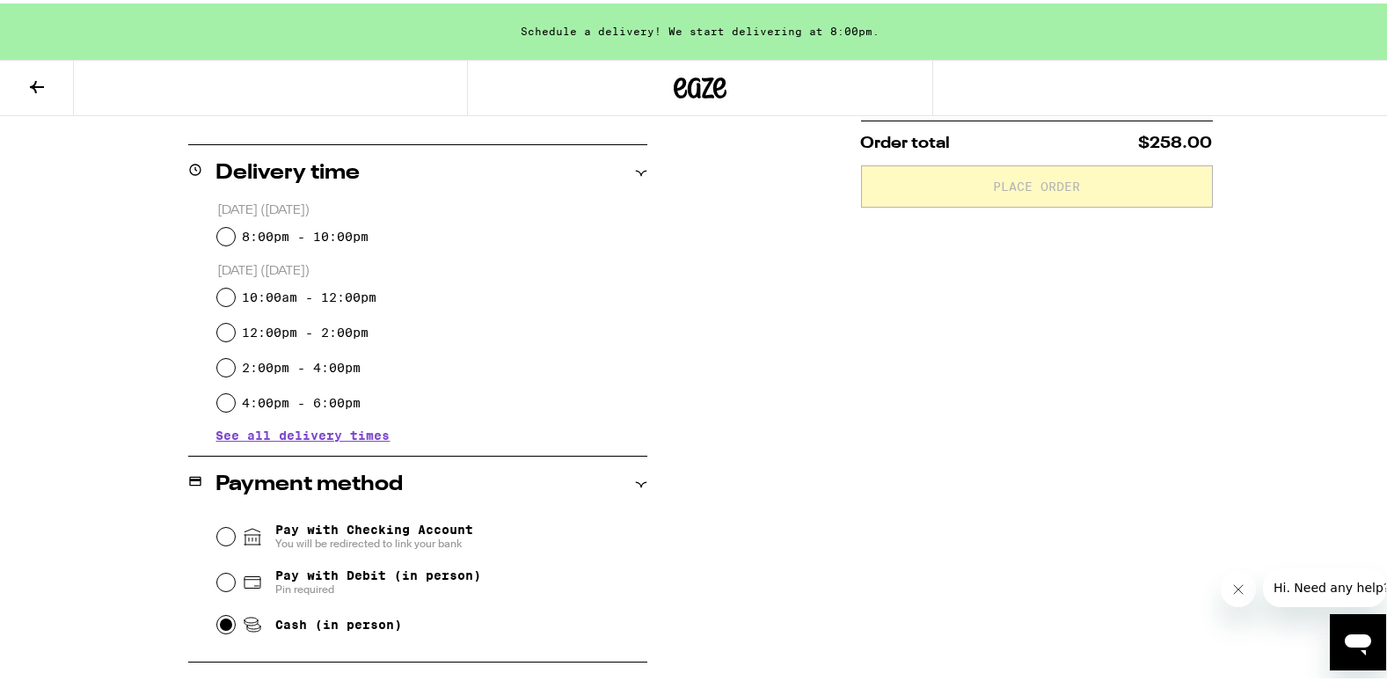
scroll to position [53, 0]
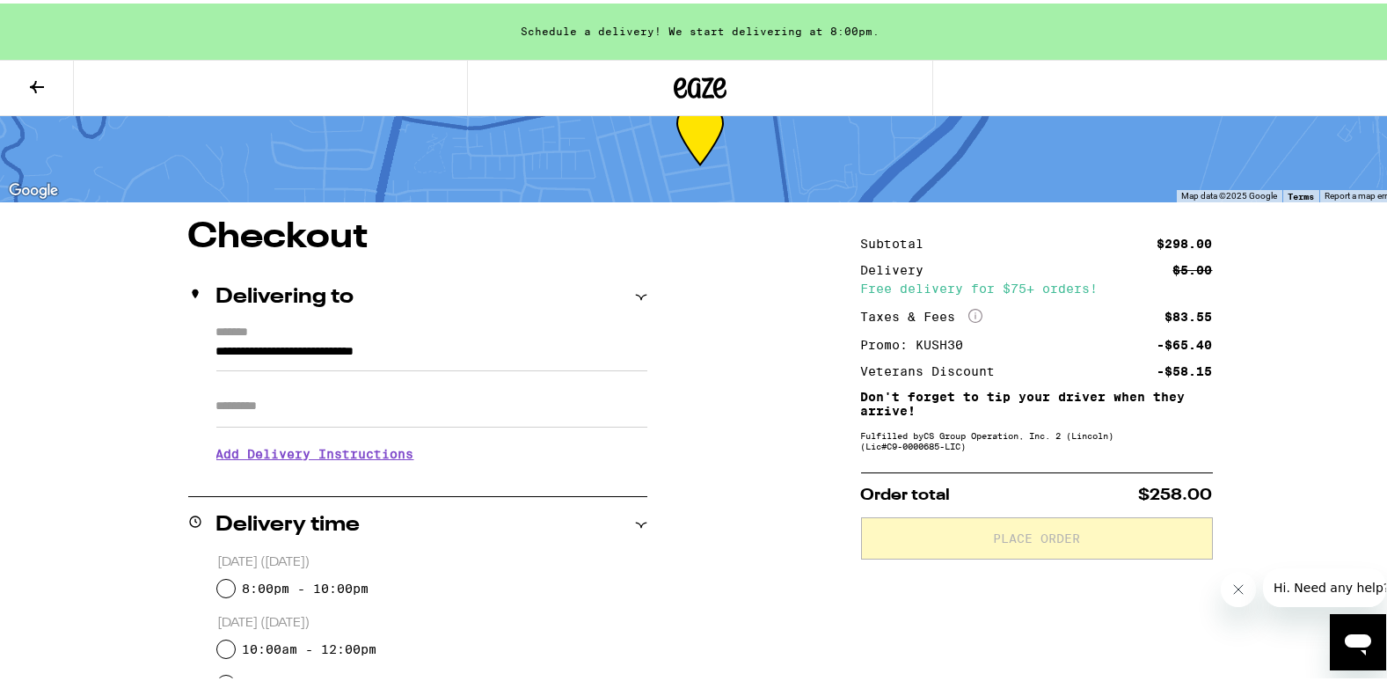
click at [688, 87] on icon at bounding box center [700, 85] width 53 height 32
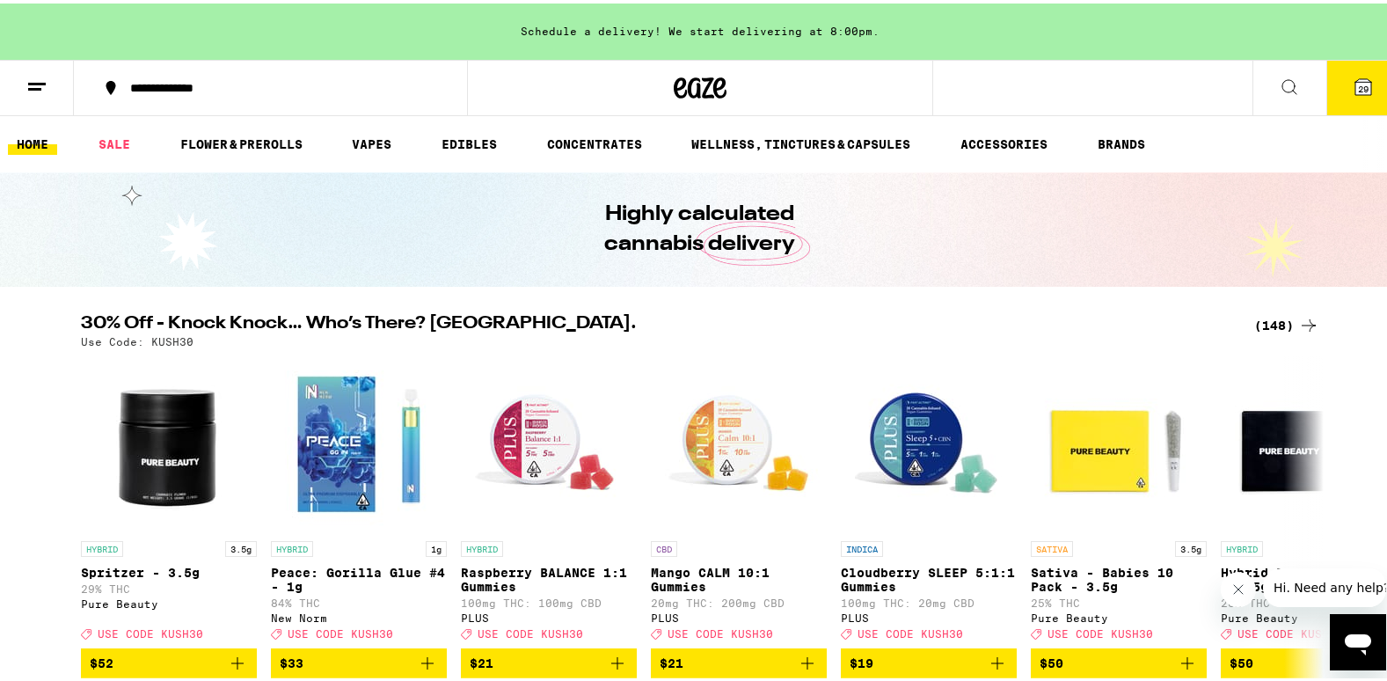
click at [1361, 69] on button "29" at bounding box center [1363, 84] width 74 height 55
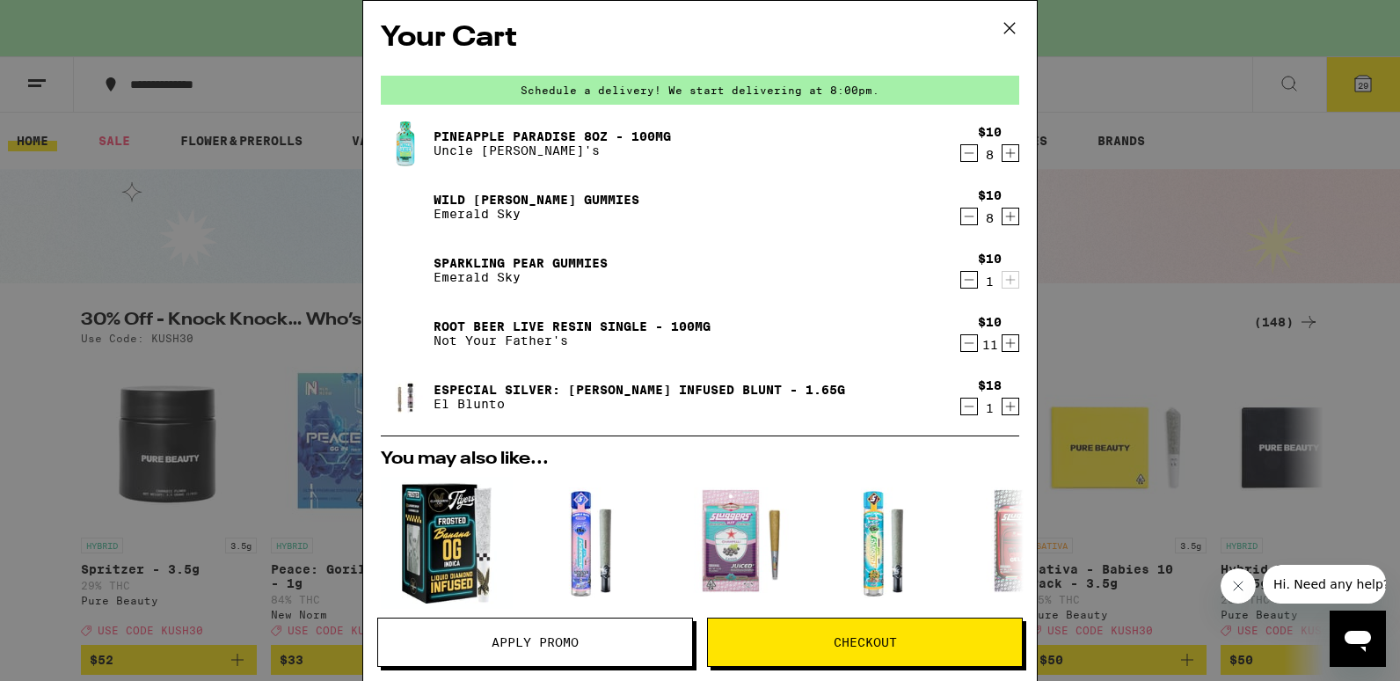
drag, startPoint x: 960, startPoint y: 342, endPoint x: 1209, endPoint y: 354, distance: 250.1
click at [961, 341] on icon "Decrement" at bounding box center [969, 342] width 16 height 21
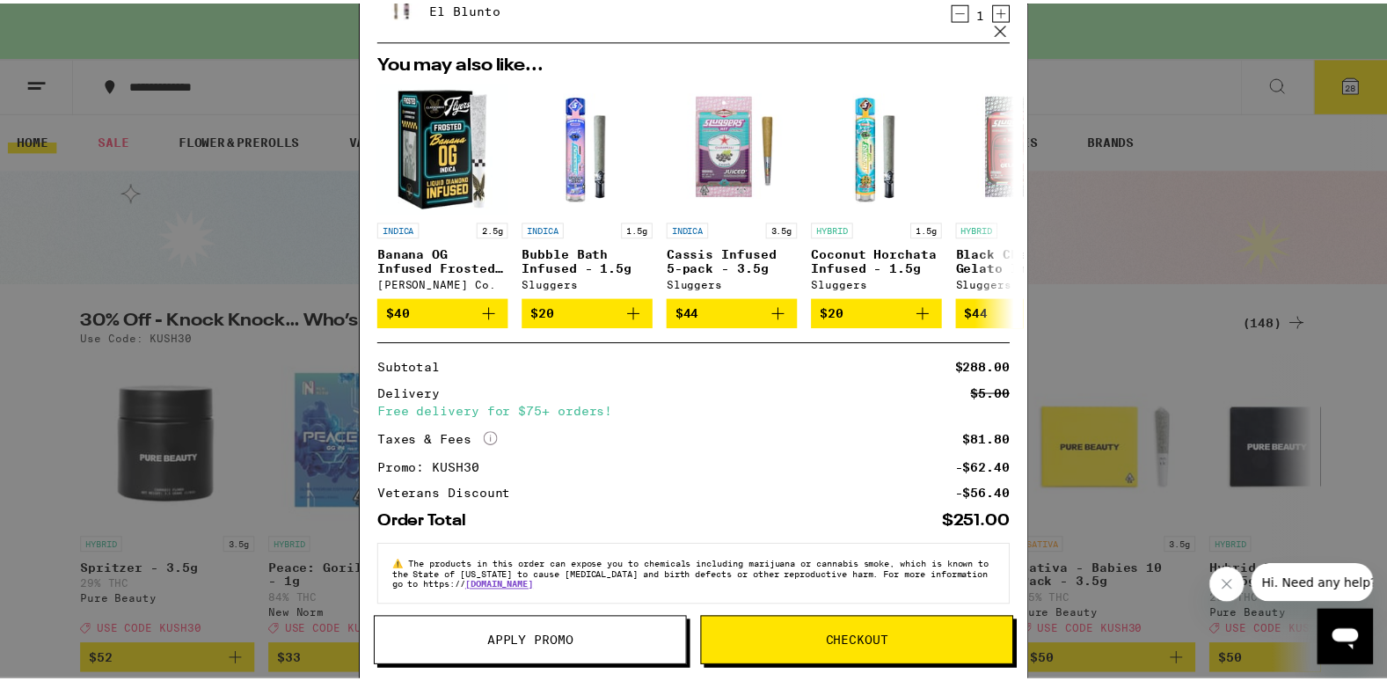
scroll to position [416, 0]
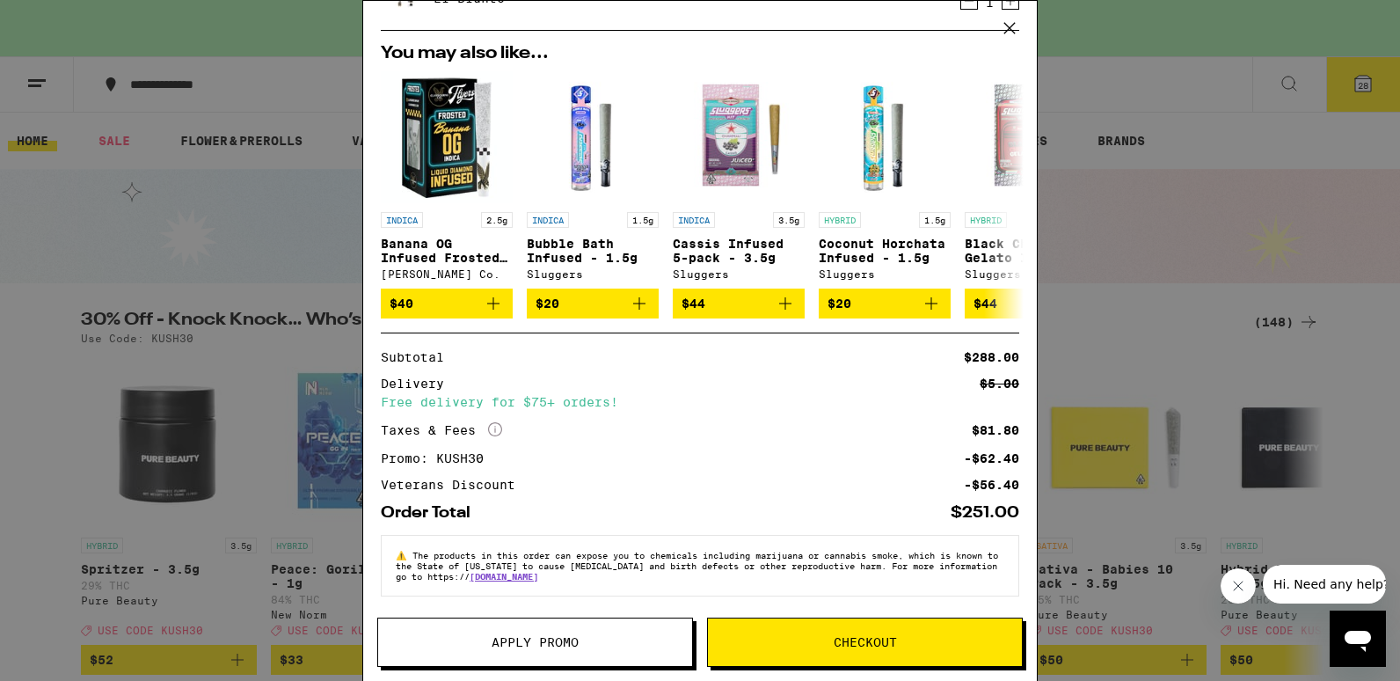
click at [884, 643] on span "Checkout" at bounding box center [865, 642] width 63 height 12
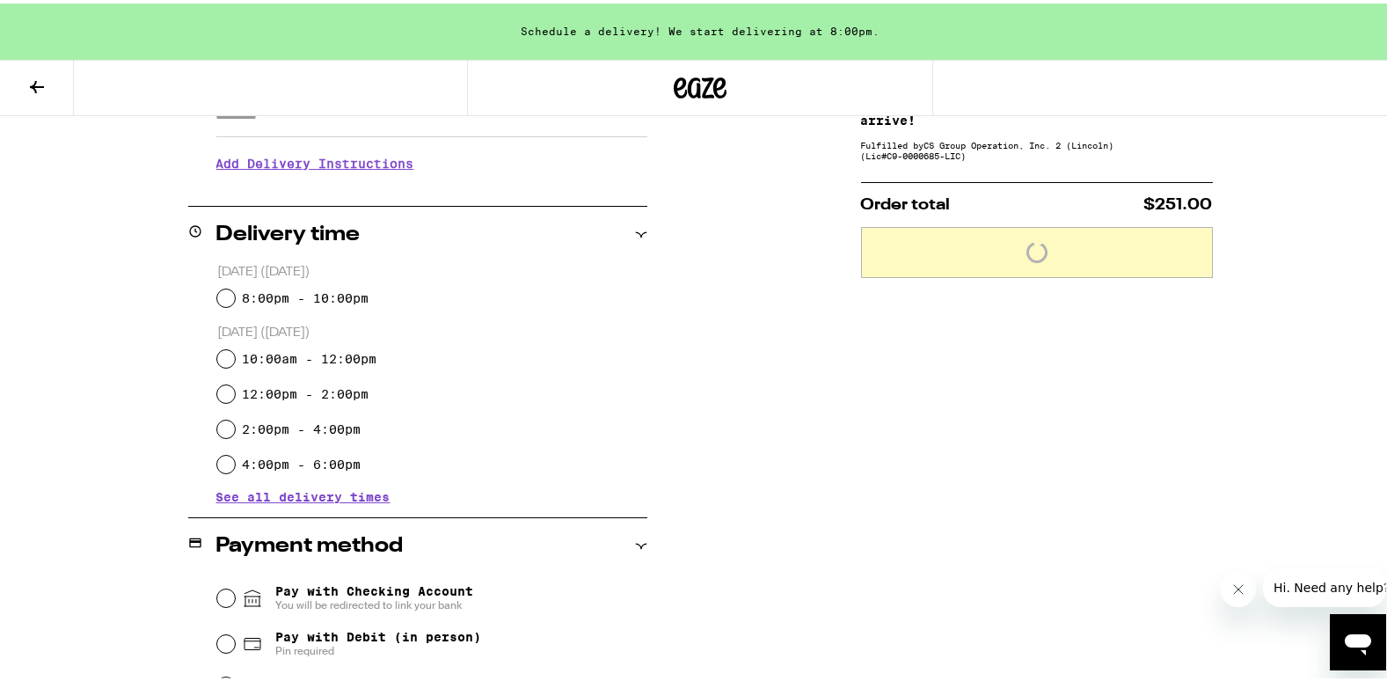
scroll to position [352, 0]
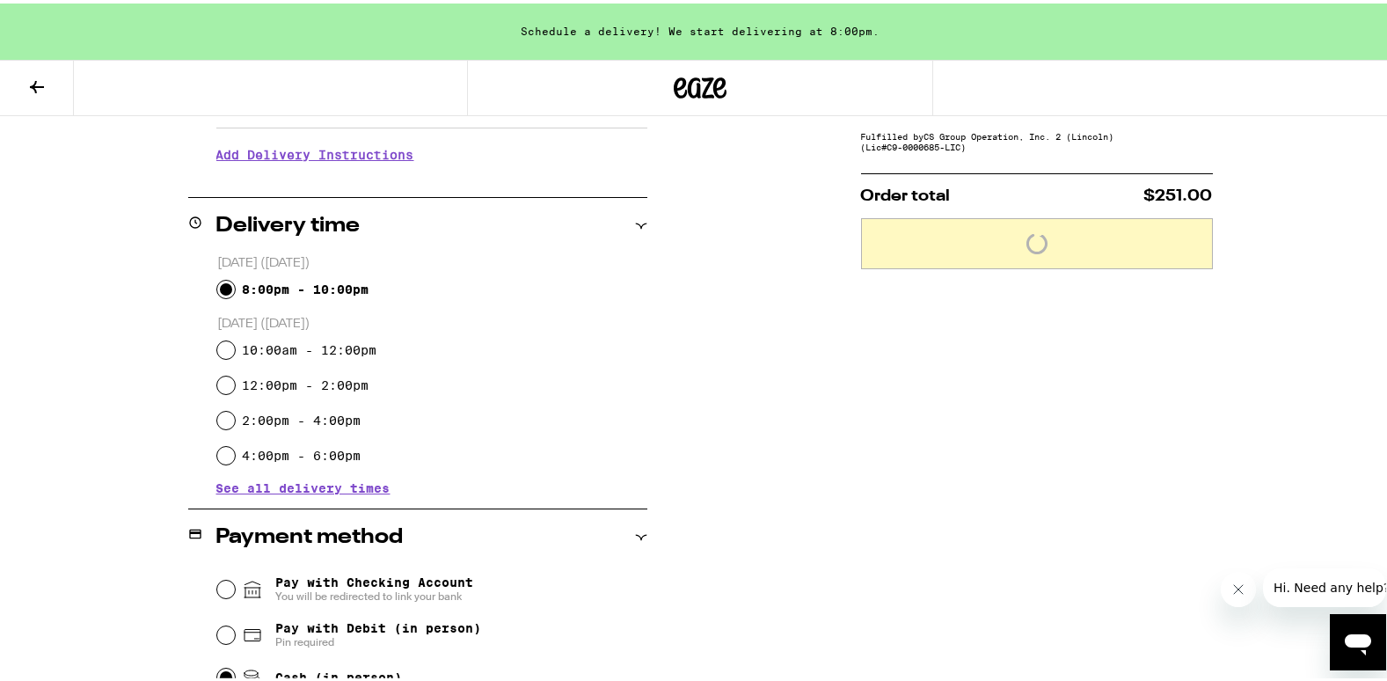
drag, startPoint x: 218, startPoint y: 281, endPoint x: 740, endPoint y: 352, distance: 526.3
click at [225, 285] on input "8:00pm - 10:00pm" at bounding box center [226, 286] width 18 height 18
radio input "true"
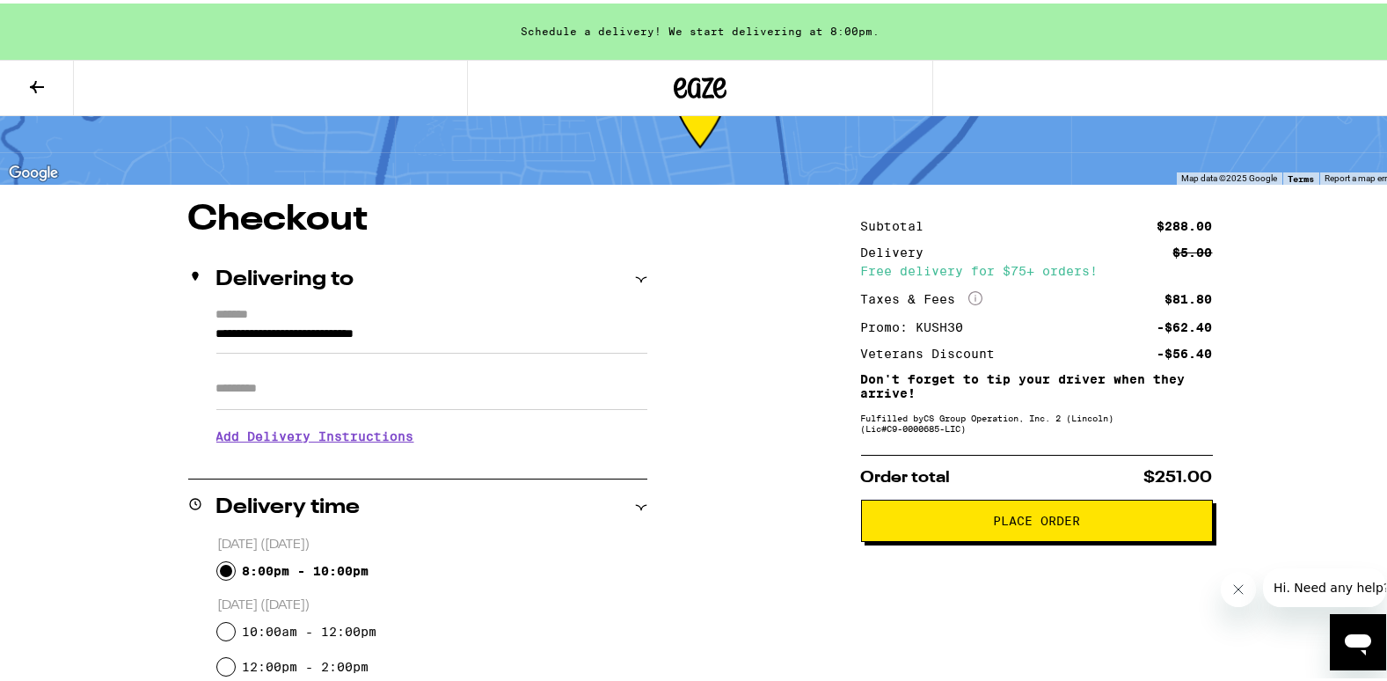
scroll to position [0, 0]
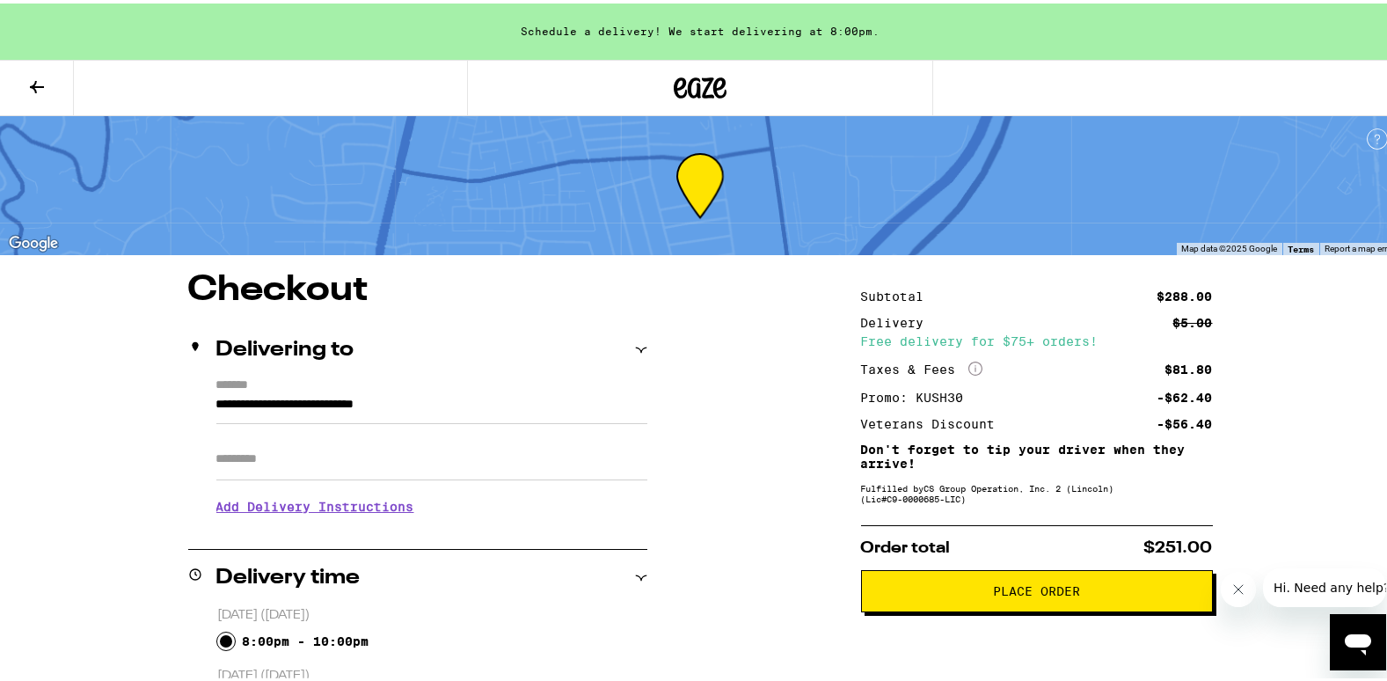
click at [1105, 593] on span "Place Order" at bounding box center [1037, 587] width 322 height 12
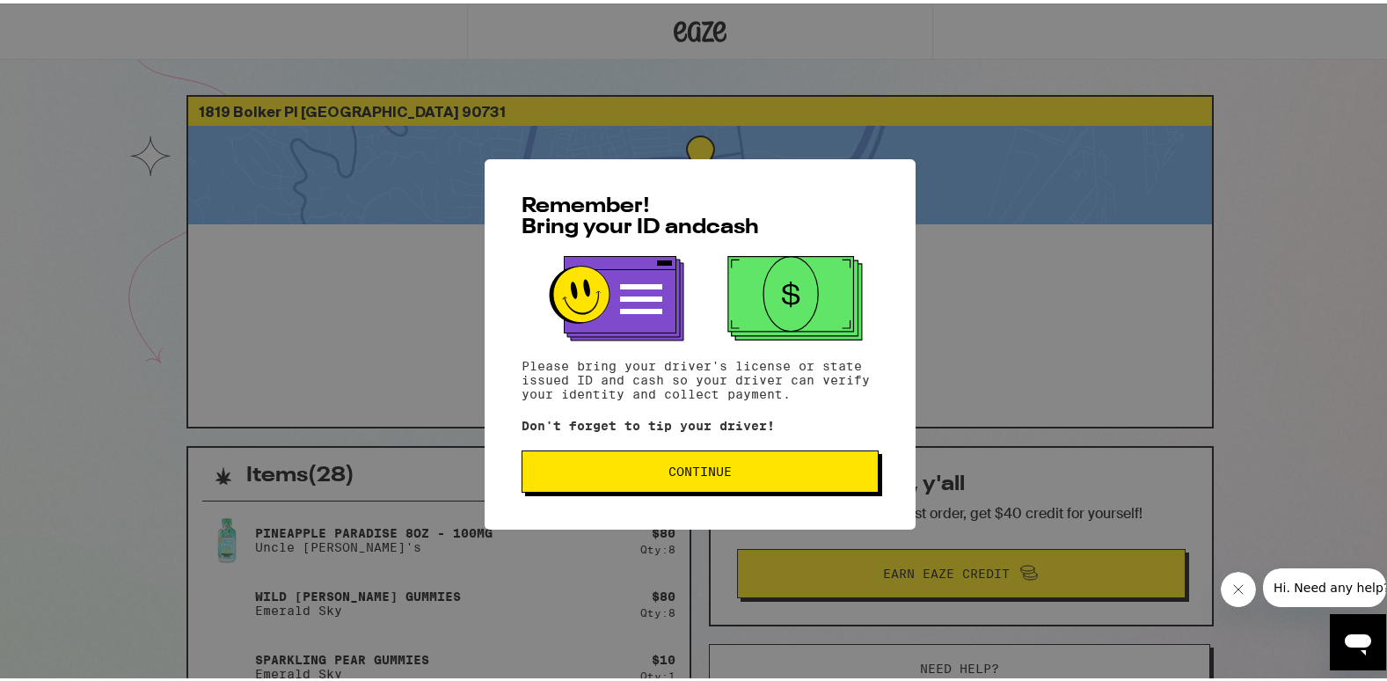
click at [820, 487] on button "Continue" at bounding box center [700, 468] width 357 height 42
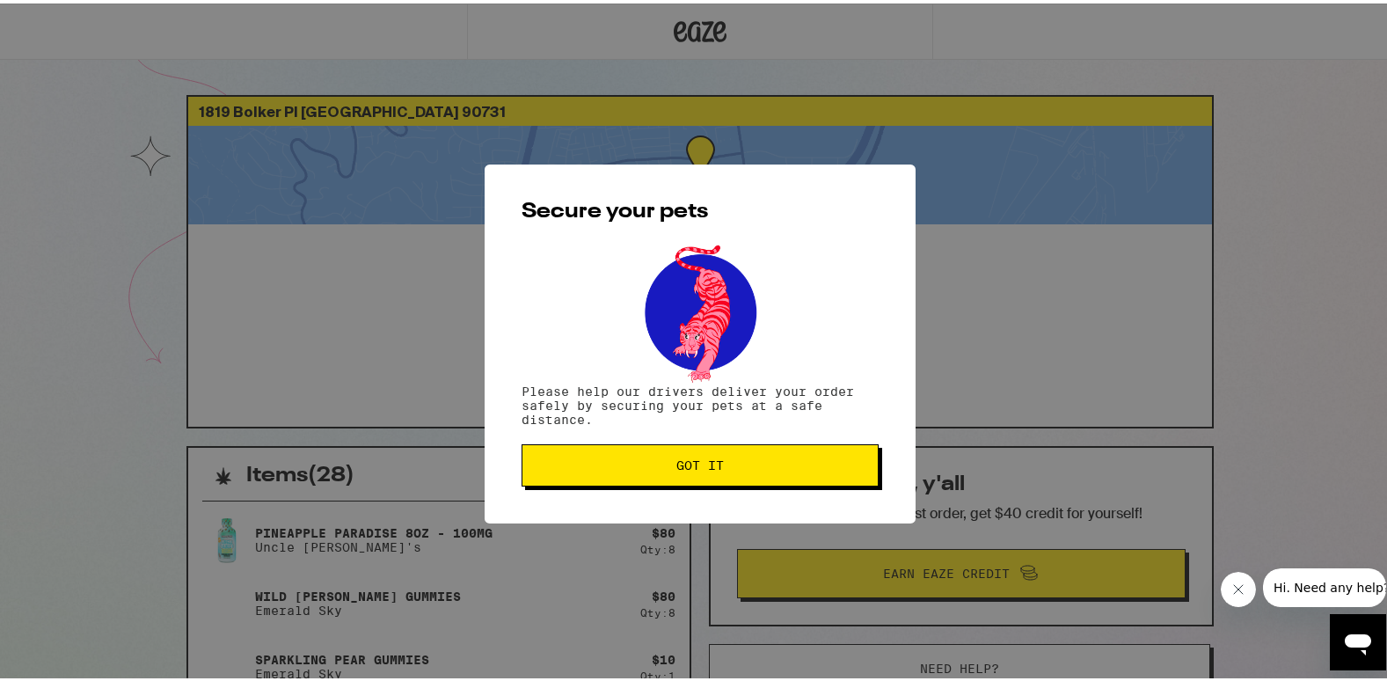
click at [737, 474] on button "Got it" at bounding box center [700, 462] width 357 height 42
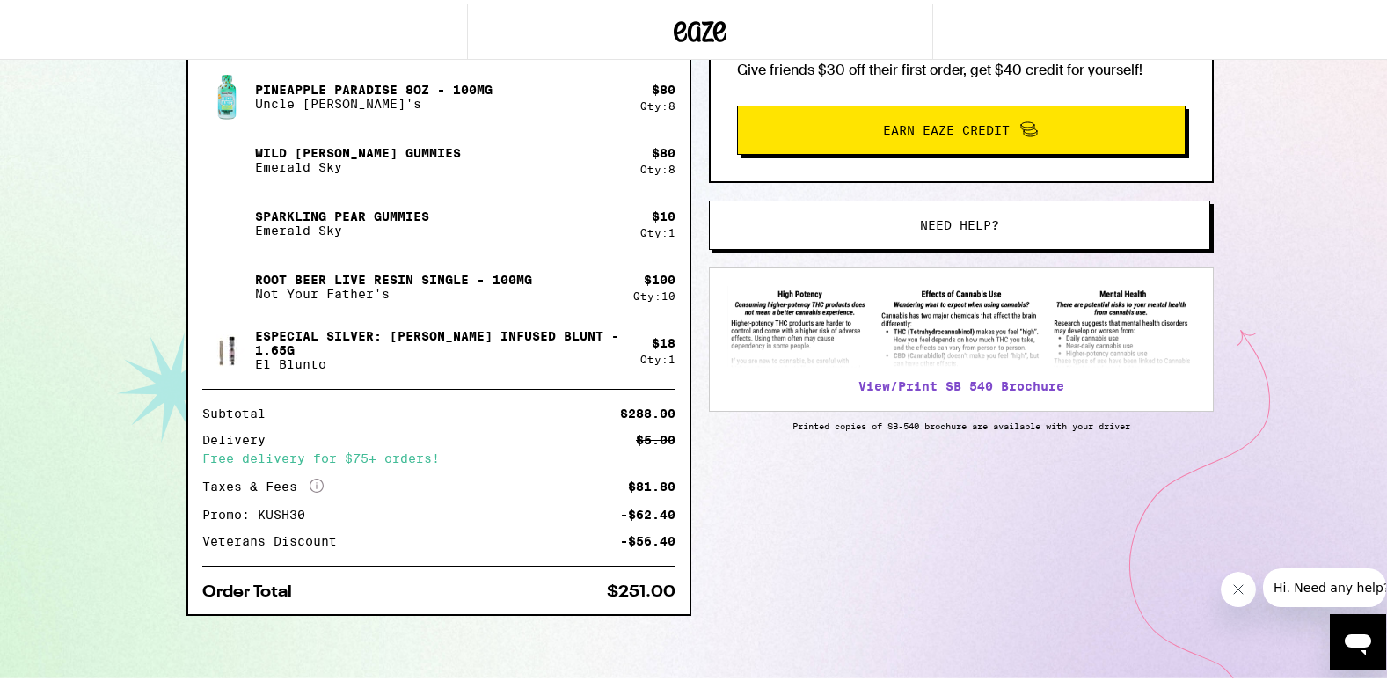
scroll to position [445, 0]
